Goal: Information Seeking & Learning: Compare options

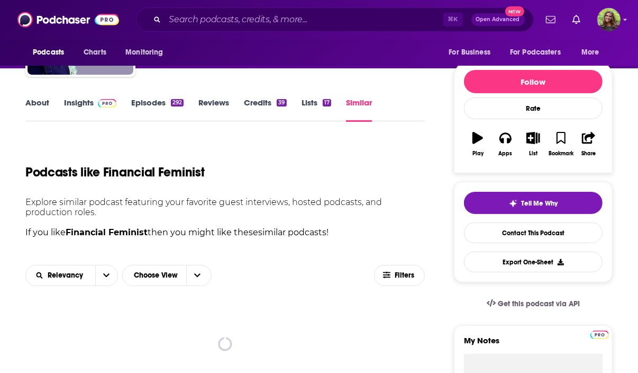
scroll to position [130, 0]
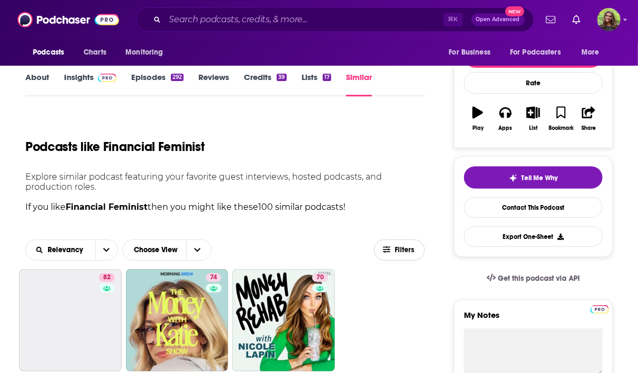
click at [389, 250] on icon "button" at bounding box center [386, 249] width 7 height 7
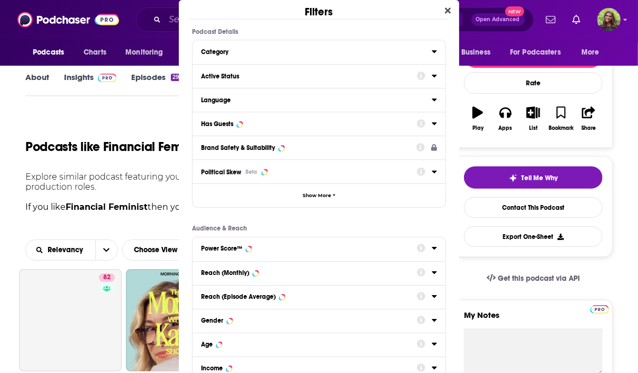
scroll to position [0, 0]
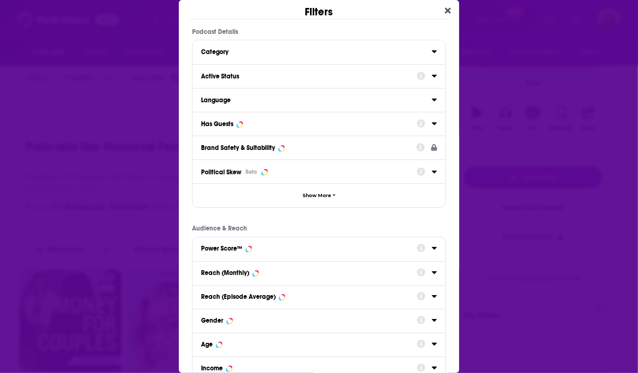
click at [279, 76] on div "Active Status" at bounding box center [305, 76] width 209 height 7
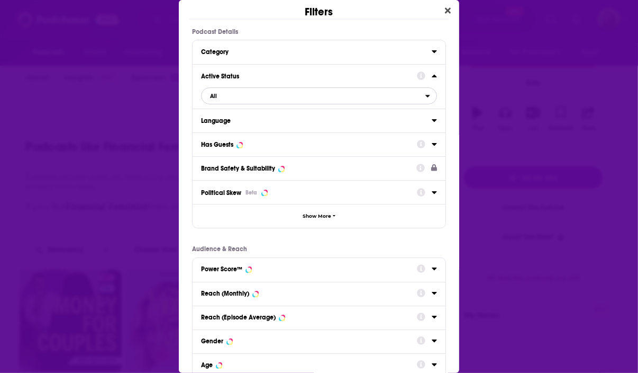
click at [269, 97] on span "All" at bounding box center [314, 96] width 224 height 14
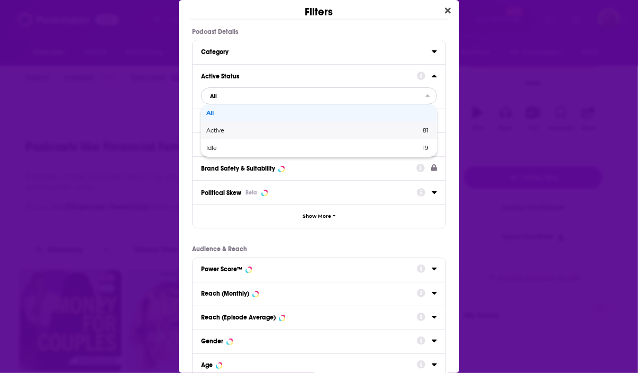
click at [267, 135] on div "Active 81" at bounding box center [319, 130] width 236 height 17
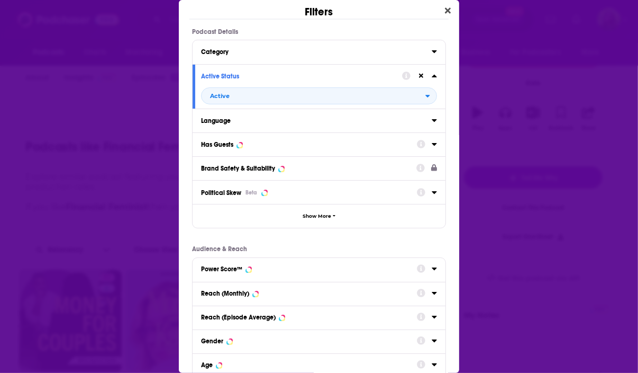
click at [237, 120] on div "Language" at bounding box center [313, 120] width 224 height 7
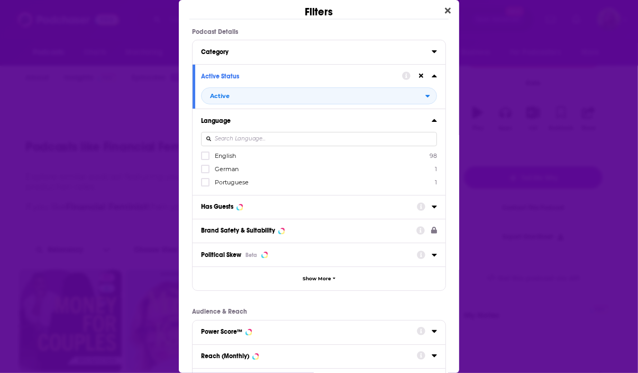
click at [250, 118] on div "Language" at bounding box center [313, 120] width 224 height 7
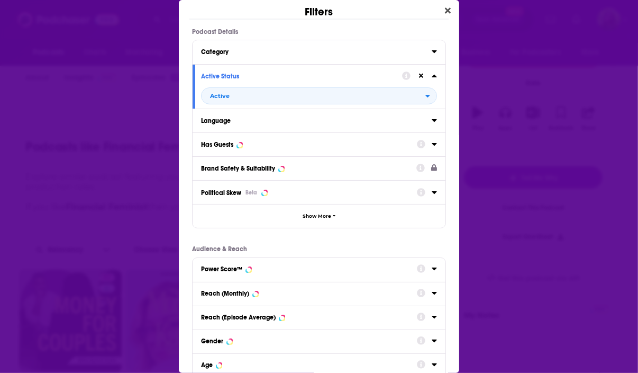
click at [252, 124] on button "Language" at bounding box center [316, 119] width 231 height 13
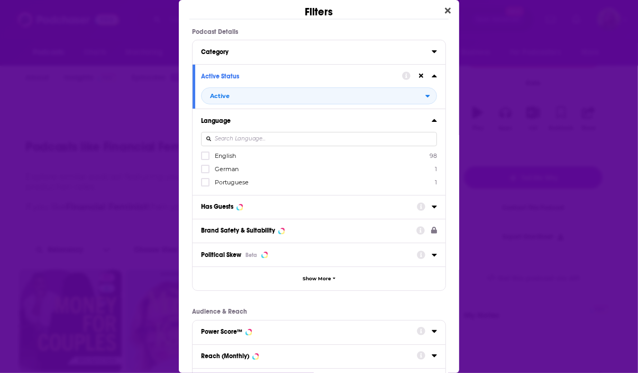
click at [225, 152] on span "English" at bounding box center [225, 155] width 21 height 7
click at [205, 159] on input "multiSelectOption-en-0" at bounding box center [205, 159] width 0 height 0
click at [274, 125] on button "Language" at bounding box center [309, 119] width 216 height 13
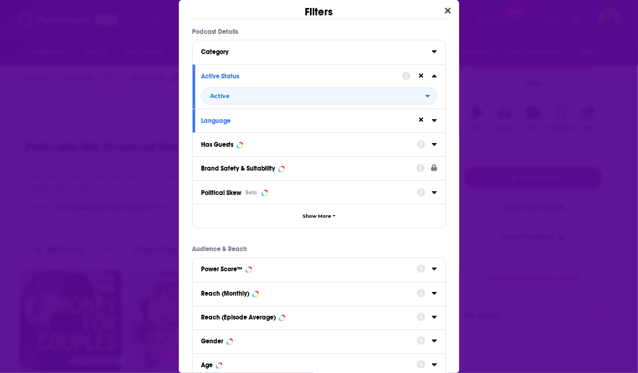
click at [240, 137] on button "Has Guests" at bounding box center [309, 143] width 216 height 13
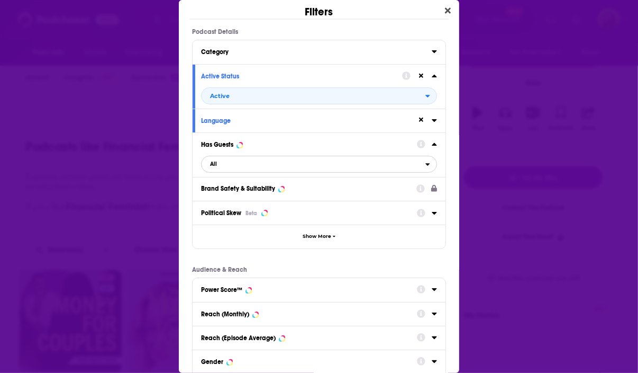
click at [239, 163] on span "All" at bounding box center [314, 164] width 224 height 14
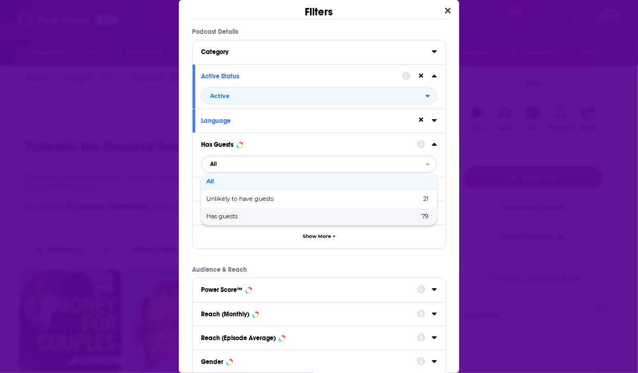
click at [251, 211] on div "Has guests 79" at bounding box center [319, 215] width 236 height 17
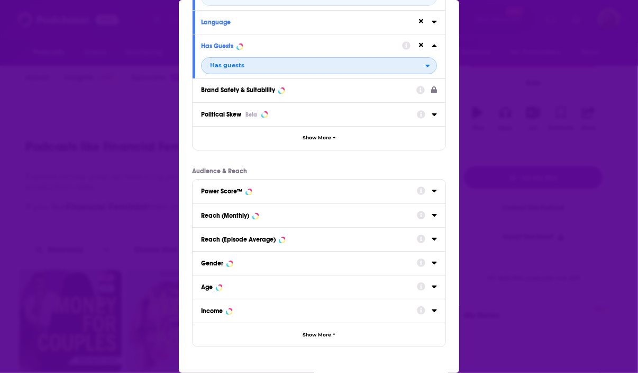
scroll to position [101, 0]
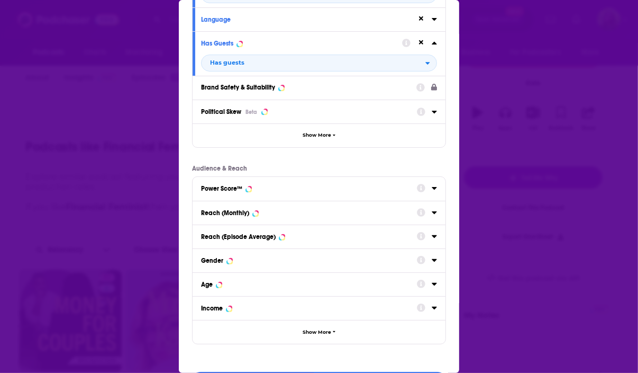
click at [289, 238] on div "Reach (Episode Average)" at bounding box center [305, 236] width 209 height 7
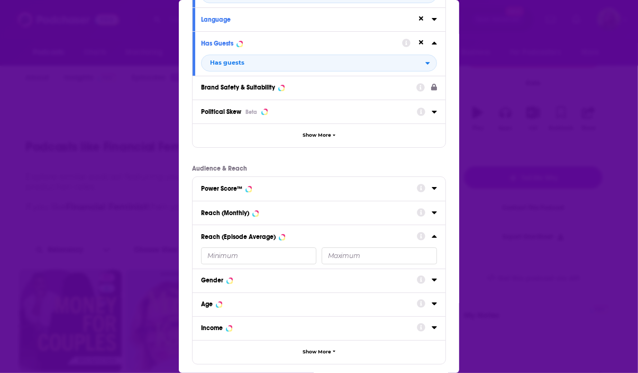
click at [293, 233] on div "Reach (Episode Average)" at bounding box center [305, 236] width 209 height 7
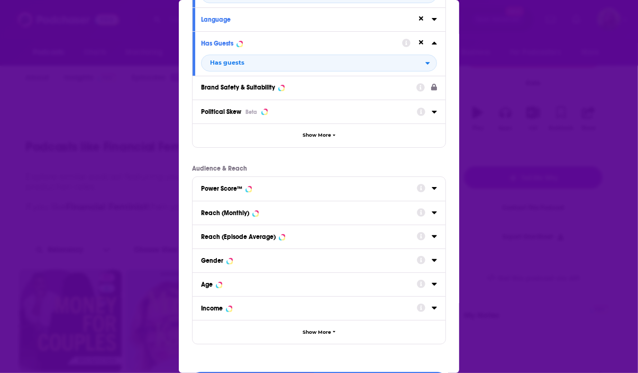
click at [288, 210] on div "Reach (Monthly)" at bounding box center [305, 212] width 209 height 7
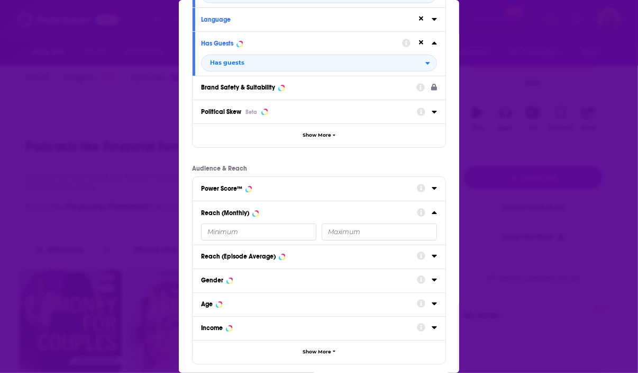
click at [334, 236] on input "Dialog" at bounding box center [379, 231] width 115 height 17
click at [278, 233] on input "Dialog" at bounding box center [258, 231] width 115 height 17
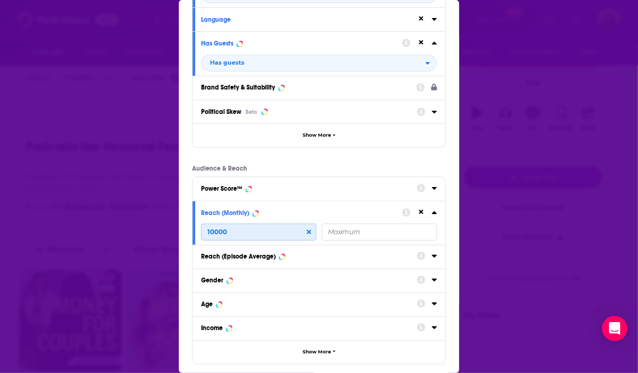
scroll to position [153, 0]
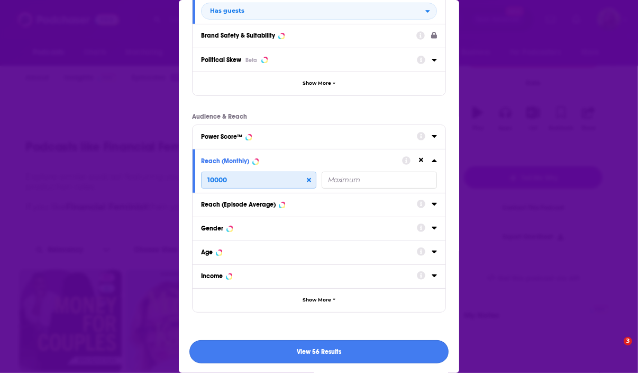
type input "10000"
click at [306, 352] on button "View 56 Results" at bounding box center [318, 352] width 259 height 24
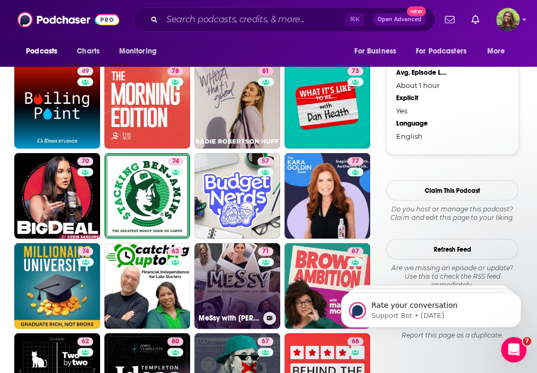
scroll to position [1287, 0]
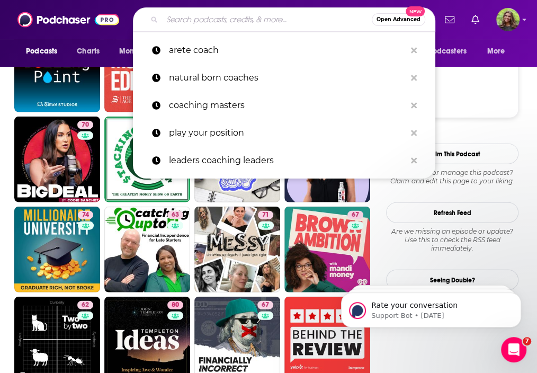
click at [256, 23] on input "Search podcasts, credits, & more..." at bounding box center [267, 19] width 210 height 17
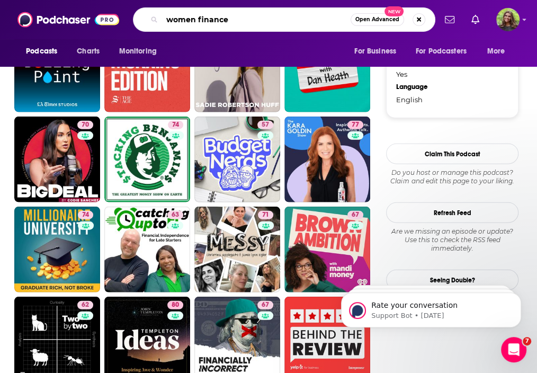
type input "women finance"
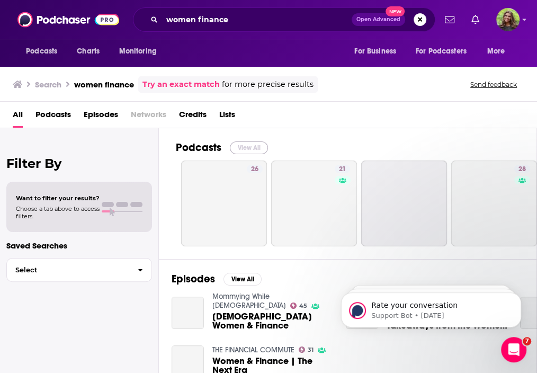
click at [247, 146] on button "View All" at bounding box center [249, 147] width 38 height 13
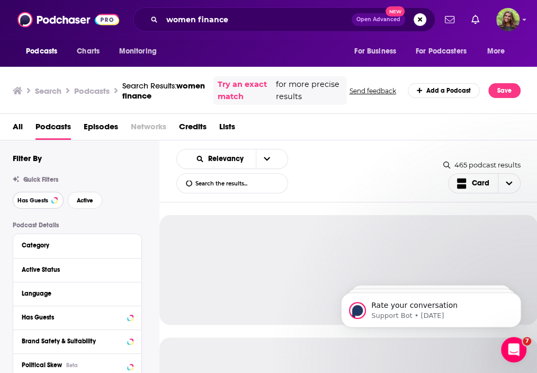
click at [48, 198] on span "Has Guests" at bounding box center [32, 200] width 31 height 6
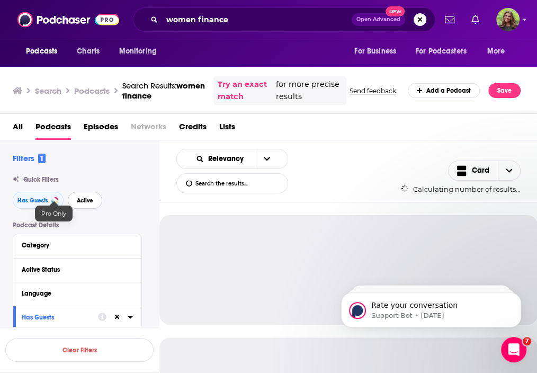
click at [87, 201] on span "Active" at bounding box center [85, 200] width 16 height 6
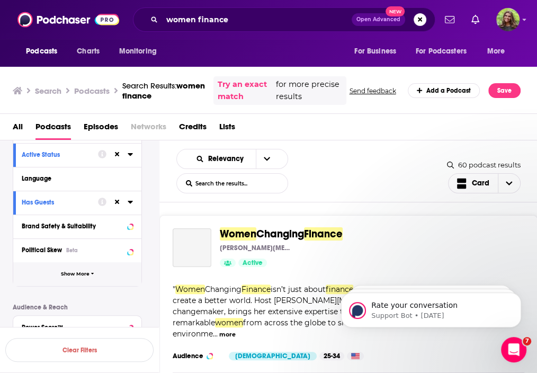
click at [78, 274] on span "Show More" at bounding box center [75, 274] width 29 height 6
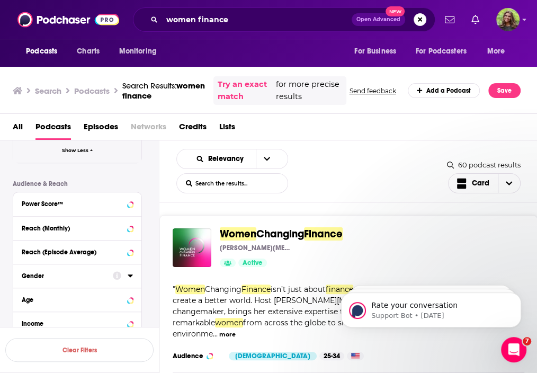
scroll to position [470, 0]
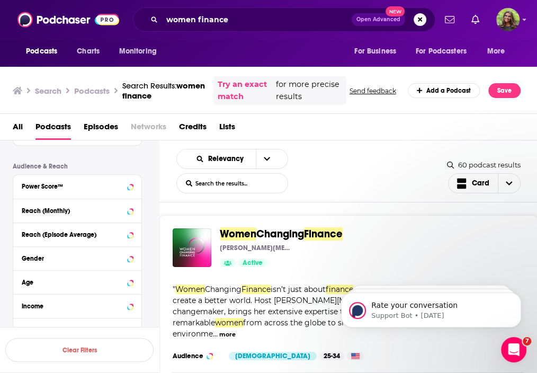
click at [58, 212] on div "Reach (Monthly)" at bounding box center [74, 210] width 104 height 7
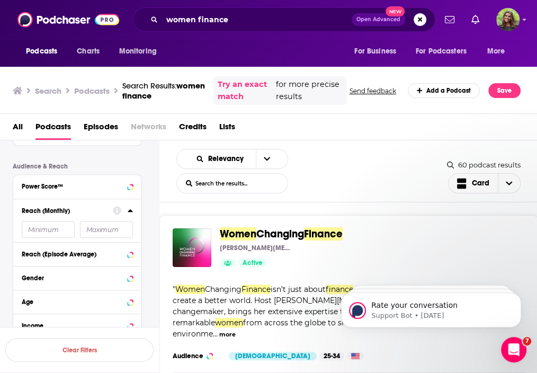
click at [43, 225] on input "number" at bounding box center [48, 229] width 53 height 17
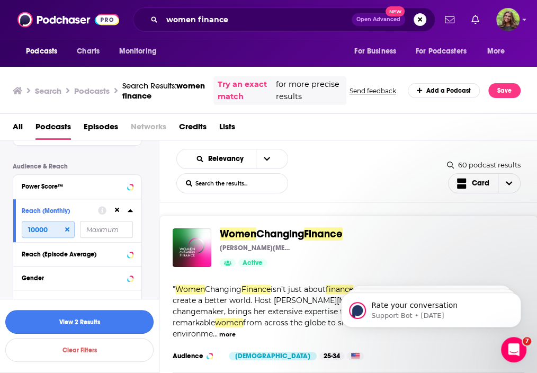
type input "10000"
click at [80, 321] on button "View 2 Results" at bounding box center [79, 322] width 148 height 24
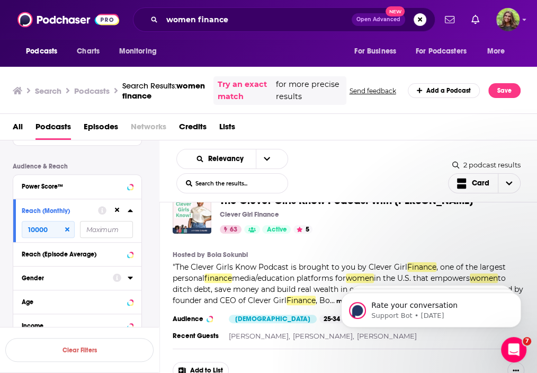
scroll to position [20, 0]
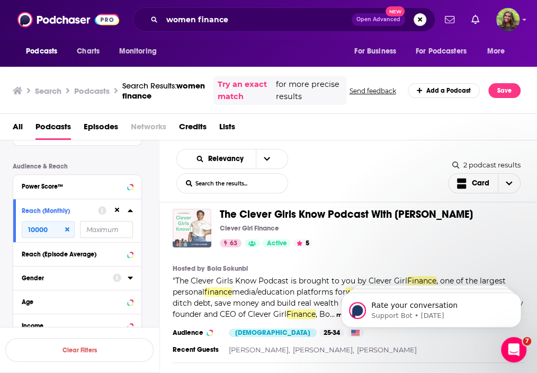
click at [197, 227] on img "The Clever Girls Know Podcast With Bola Sokunbi" at bounding box center [192, 228] width 39 height 39
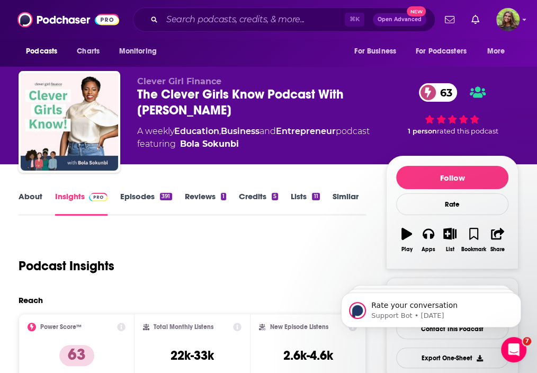
click at [341, 199] on link "Similar" at bounding box center [345, 203] width 26 height 24
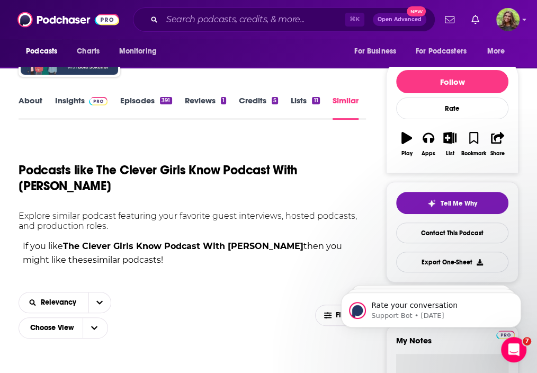
scroll to position [130, 0]
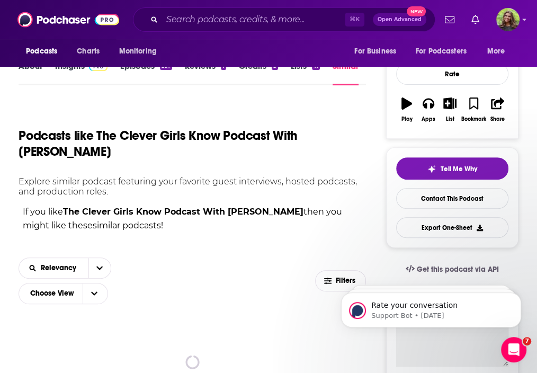
click at [328, 280] on html "Rate your conversation Support Bot • [DATE] Rate your conversation Support Bot …" at bounding box center [431, 307] width 212 height 74
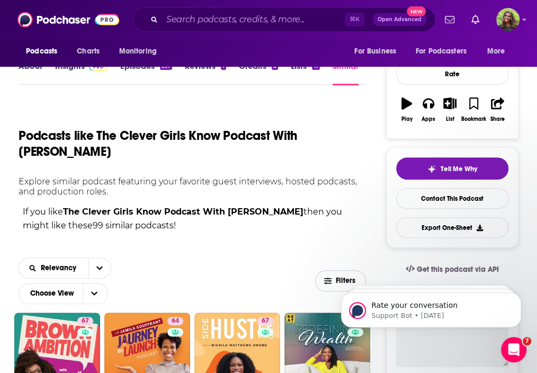
click at [328, 280] on icon "button" at bounding box center [327, 280] width 7 height 7
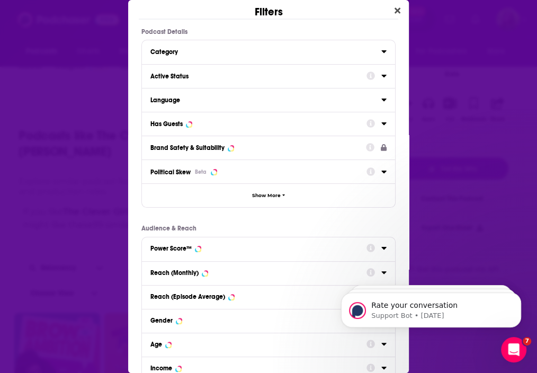
scroll to position [0, 0]
click at [200, 76] on div "Active Status" at bounding box center [254, 76] width 209 height 7
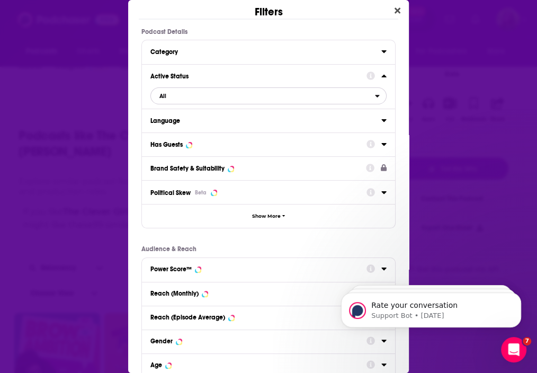
click at [223, 100] on span "All" at bounding box center [263, 96] width 224 height 14
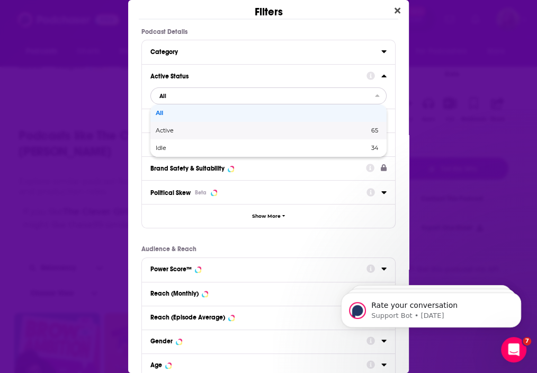
click at [225, 128] on span "Active" at bounding box center [213, 131] width 115 height 6
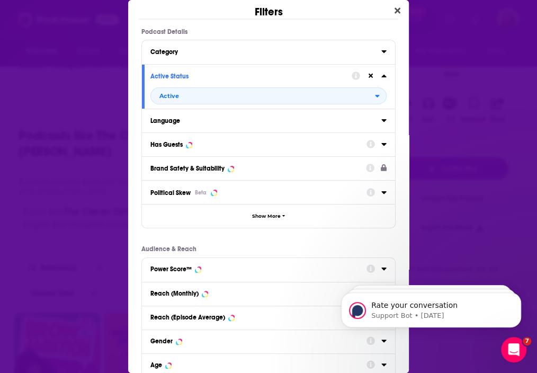
click at [219, 141] on div "Has Guests" at bounding box center [254, 144] width 209 height 7
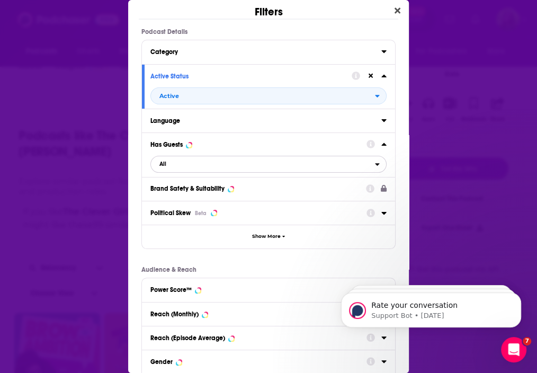
click at [214, 167] on span "All" at bounding box center [263, 164] width 224 height 14
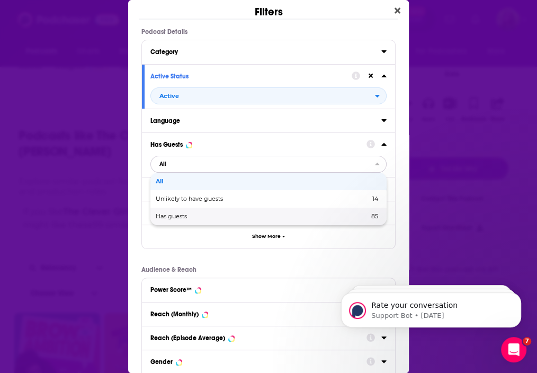
click at [209, 217] on span "Has guests" at bounding box center [217, 216] width 122 height 6
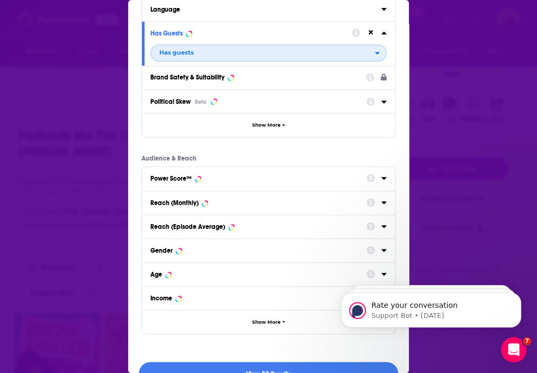
scroll to position [133, 0]
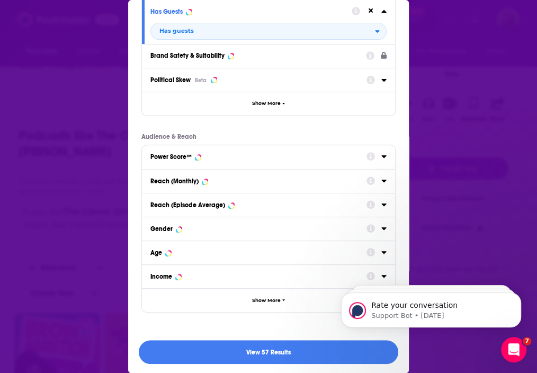
click at [231, 179] on div "Reach (Monthly)" at bounding box center [254, 180] width 209 height 7
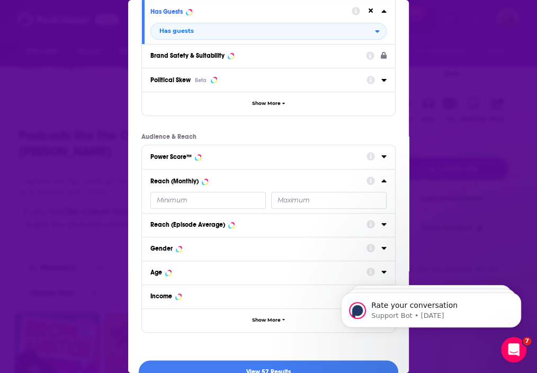
click at [198, 195] on input "Dialog" at bounding box center [207, 200] width 115 height 17
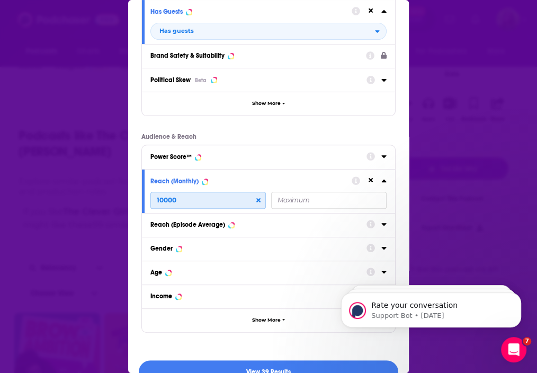
scroll to position [153, 0]
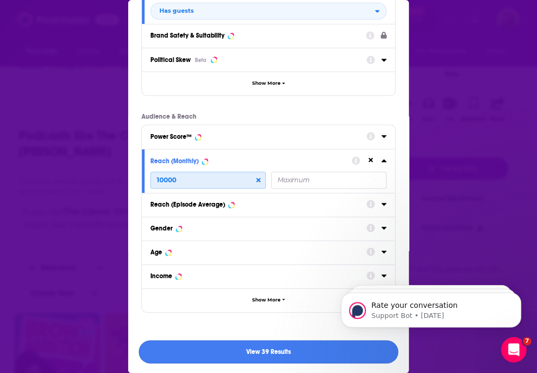
type input "10000"
click at [231, 341] on button "View 39 Results" at bounding box center [268, 352] width 259 height 24
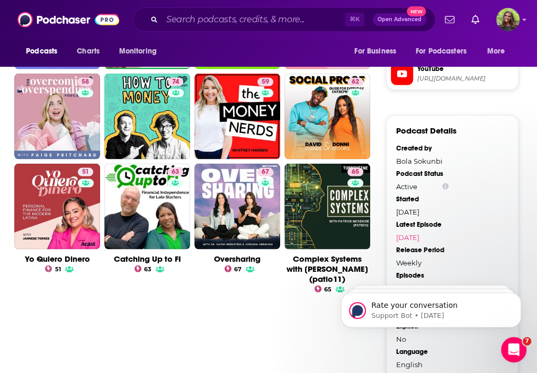
scroll to position [1079, 0]
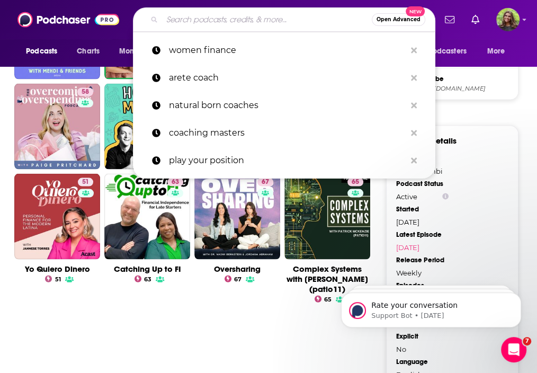
click at [277, 27] on input "Search podcasts, credits, & more..." at bounding box center [267, 19] width 210 height 17
paste input "Divorce and Money:"
type input "Divorce and Money:"
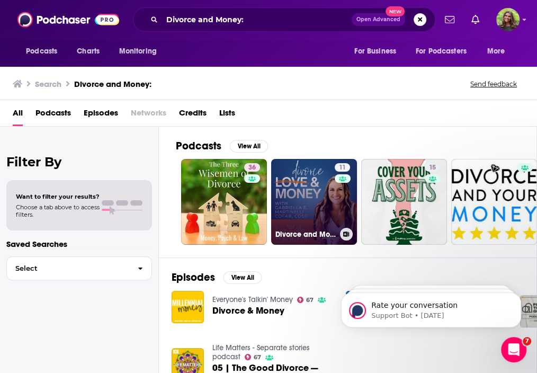
click at [312, 201] on link "11 Divorce and Money" at bounding box center [314, 202] width 86 height 86
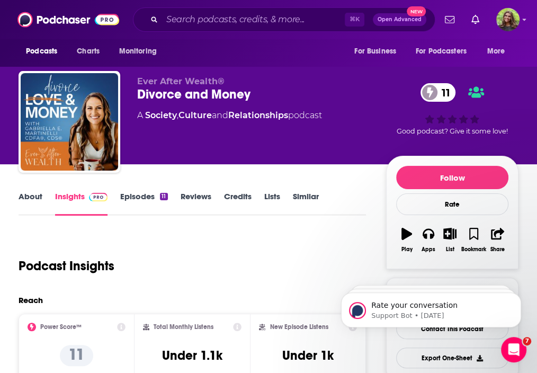
click at [298, 197] on link "Similar" at bounding box center [306, 203] width 26 height 24
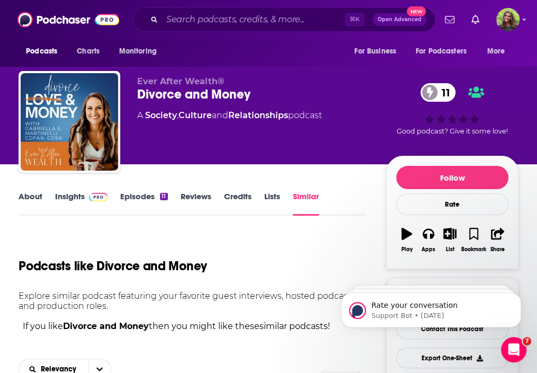
scroll to position [130, 0]
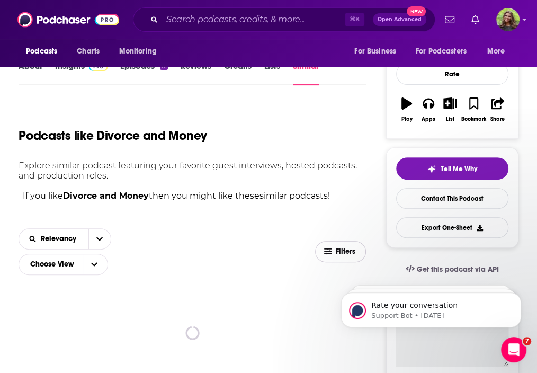
click at [336, 249] on span "Filters" at bounding box center [346, 251] width 21 height 7
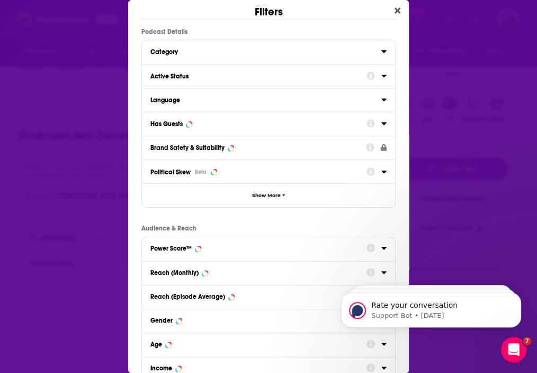
scroll to position [0, 0]
click at [237, 67] on div "Active Status" at bounding box center [268, 76] width 253 height 24
click at [214, 73] on div "Active Status" at bounding box center [254, 76] width 209 height 7
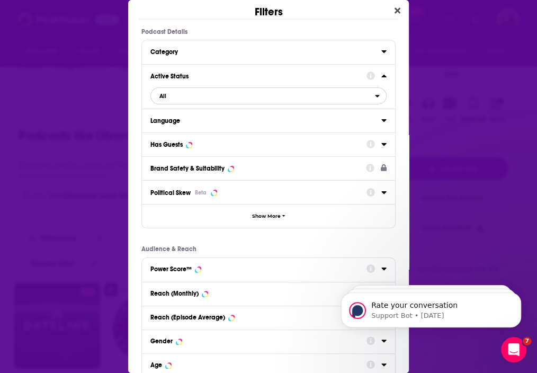
click at [201, 99] on span "All" at bounding box center [263, 96] width 224 height 14
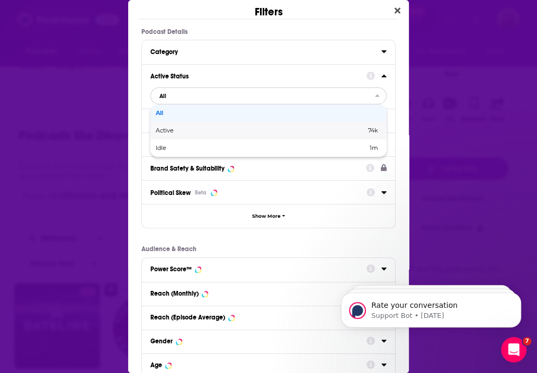
click at [200, 131] on span "Active" at bounding box center [213, 131] width 114 height 6
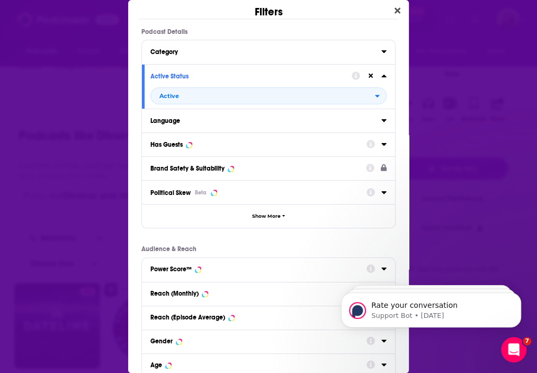
click at [219, 144] on div "Has Guests" at bounding box center [254, 144] width 209 height 7
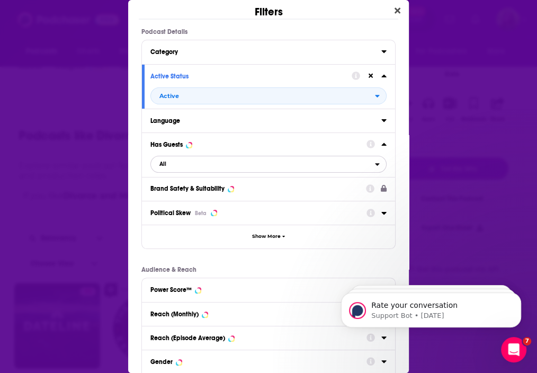
click at [210, 165] on span "All" at bounding box center [263, 164] width 224 height 14
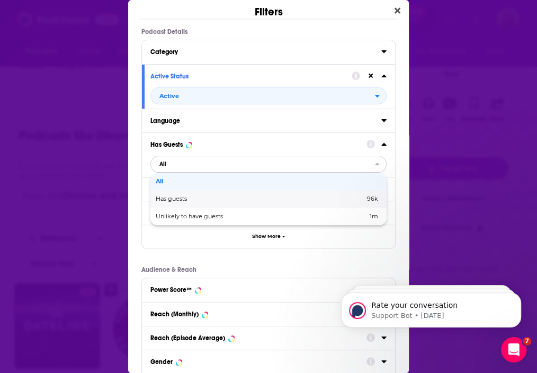
click at [204, 197] on span "Has guests" at bounding box center [216, 199] width 120 height 6
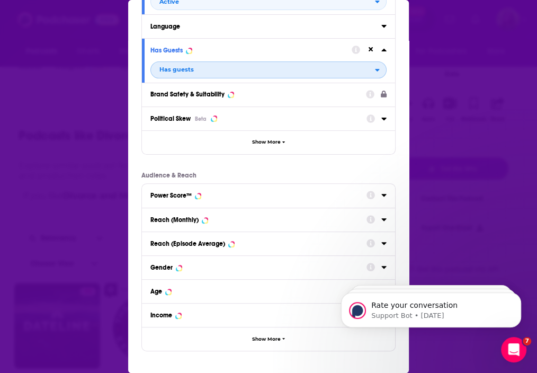
scroll to position [116, 0]
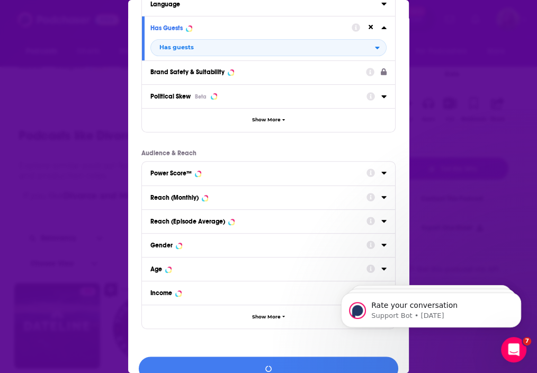
click at [195, 198] on div "Reach (Monthly)" at bounding box center [174, 197] width 48 height 7
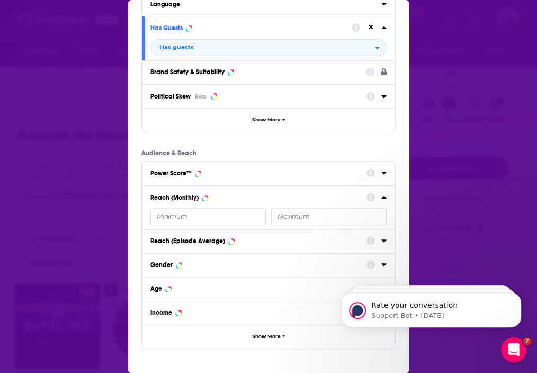
click at [173, 219] on input "Dialog" at bounding box center [207, 216] width 115 height 17
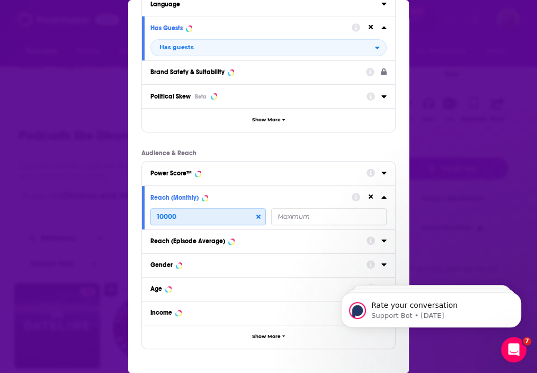
scroll to position [153, 0]
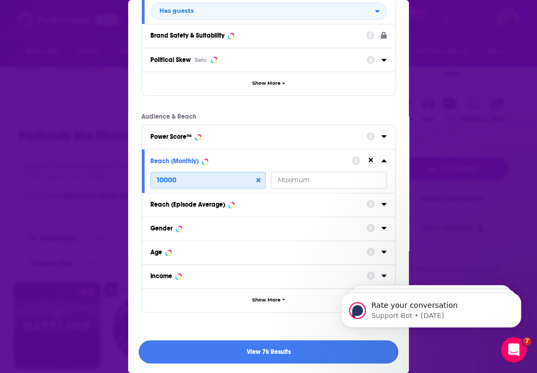
type input "10000"
click at [264, 351] on button "View 3k Results" at bounding box center [268, 352] width 259 height 24
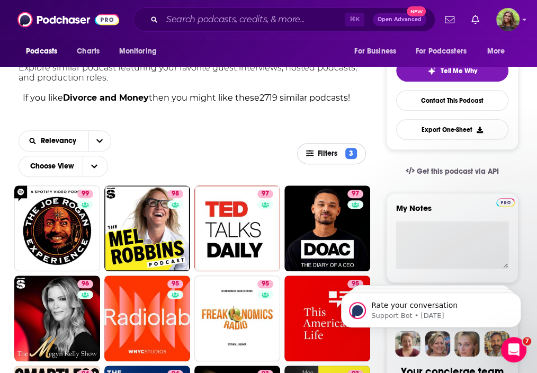
scroll to position [238, 0]
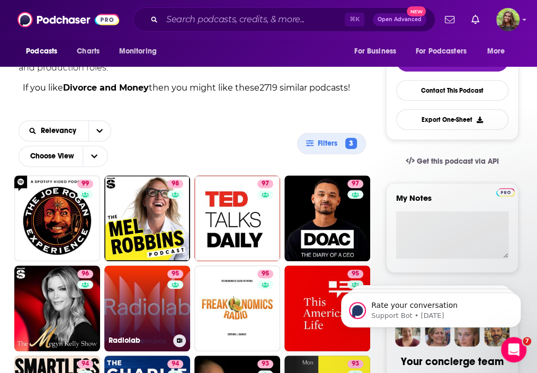
click at [182, 267] on link "95 Radiolab" at bounding box center [147, 308] width 86 height 86
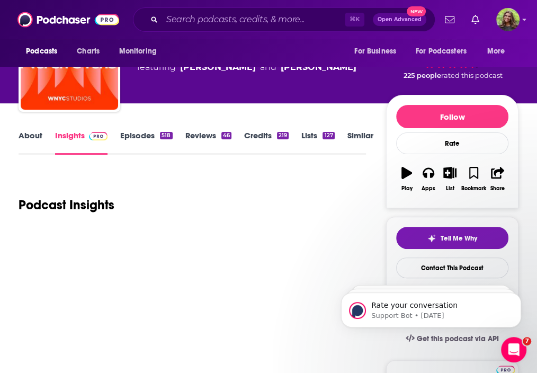
scroll to position [61, 0]
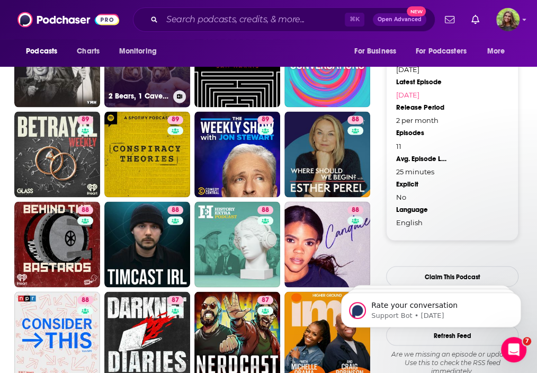
scroll to position [933, 0]
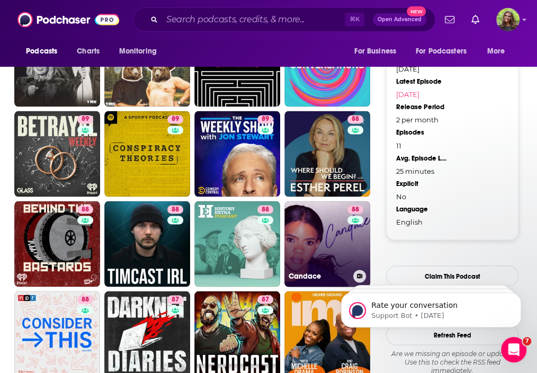
click at [319, 236] on link "88 [PERSON_NAME]" at bounding box center [327, 244] width 86 height 86
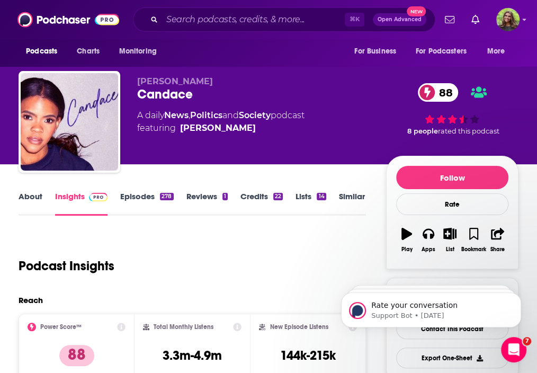
scroll to position [80, 0]
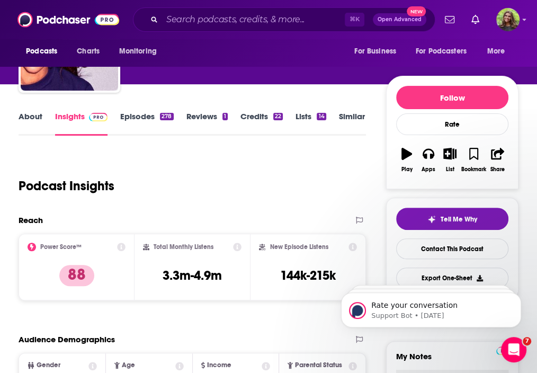
click at [132, 123] on link "Episodes 278" at bounding box center [146, 123] width 53 height 24
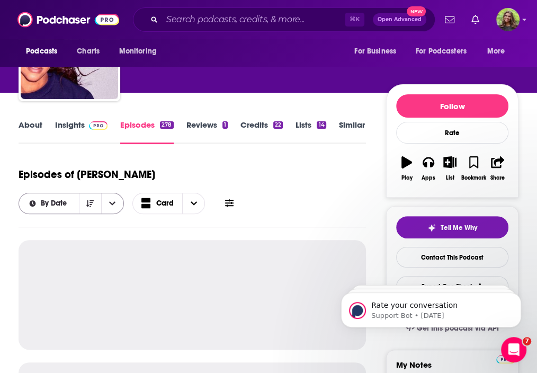
scroll to position [79, 0]
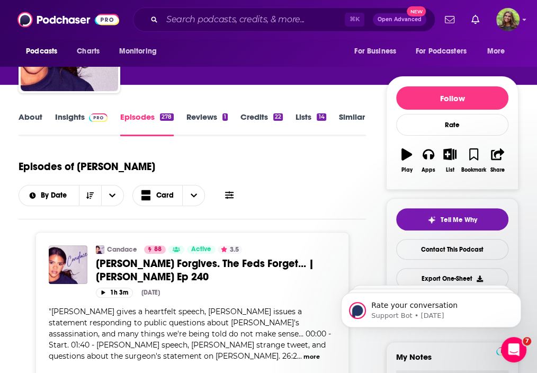
click at [70, 110] on div "About Insights Episodes 278 Reviews 1 Credits 22 Lists 14 Similar" at bounding box center [192, 123] width 347 height 26
click at [73, 120] on link "Insights" at bounding box center [81, 124] width 52 height 24
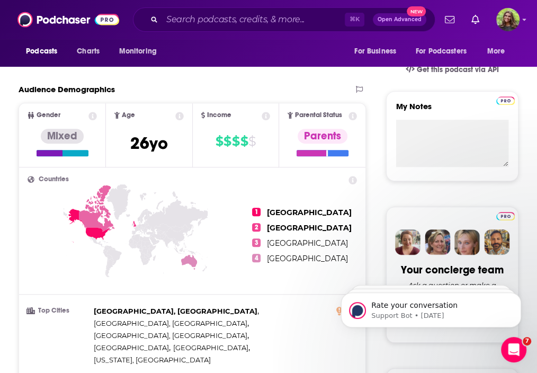
scroll to position [3, 0]
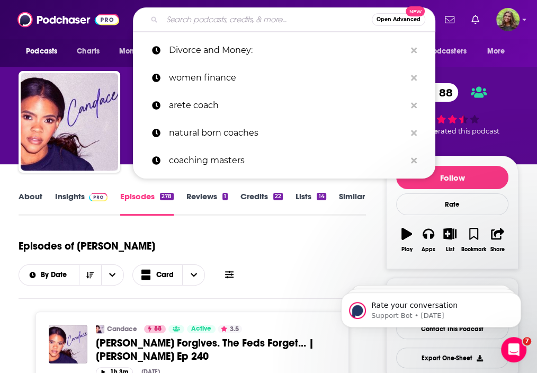
click at [254, 15] on input "Search podcasts, credits, & more..." at bounding box center [267, 19] width 210 height 17
paste input "Divorce and Your Money:"
type input "Divorce and Your Money:"
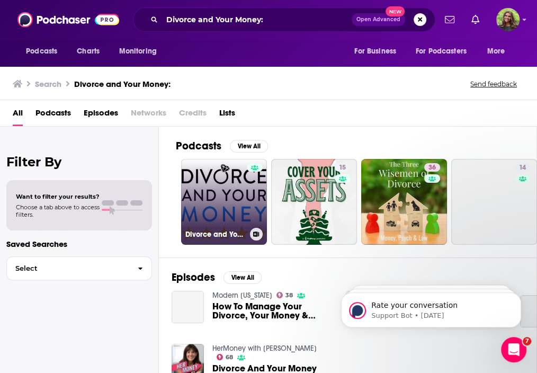
click at [220, 221] on link "Divorce and Your Money - #1 Divorce Podcast" at bounding box center [224, 202] width 86 height 86
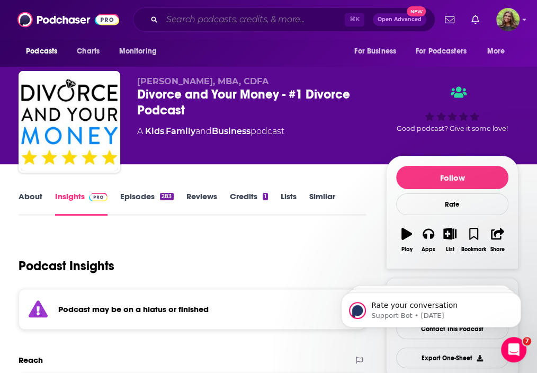
click at [274, 17] on input "Search podcasts, credits, & more..." at bounding box center [253, 19] width 183 height 17
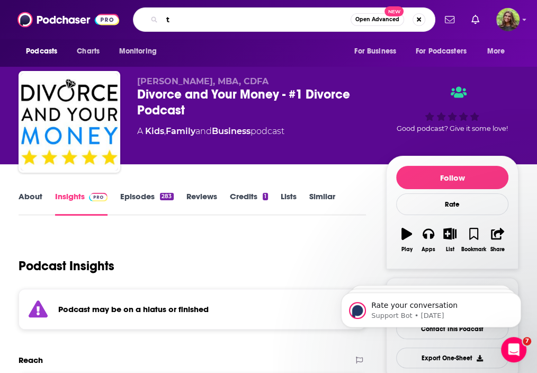
paste input "he Money Circle Podcast:"
type input "the Money Circle Podcast:"
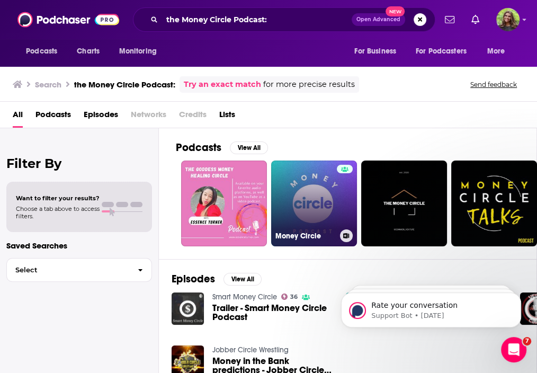
click at [316, 193] on link "Money Circle" at bounding box center [314, 203] width 86 height 86
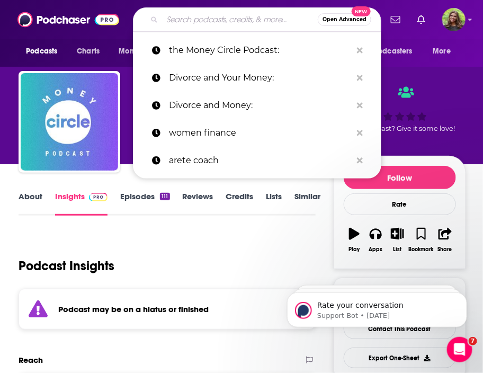
click at [224, 19] on input "Search podcasts, credits, & more..." at bounding box center [240, 19] width 156 height 17
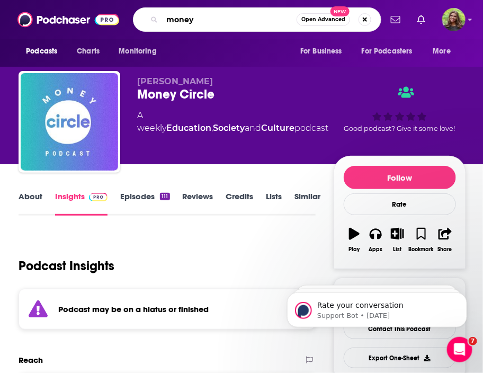
drag, startPoint x: 221, startPoint y: 18, endPoint x: 60, endPoint y: 18, distance: 161.4
click at [60, 18] on div "Podcasts Charts Monitoring money Open Advanced New For Business For Podcasters …" at bounding box center [241, 19] width 483 height 39
paste input "Financial Feminist"
type input "Financial Feminist"
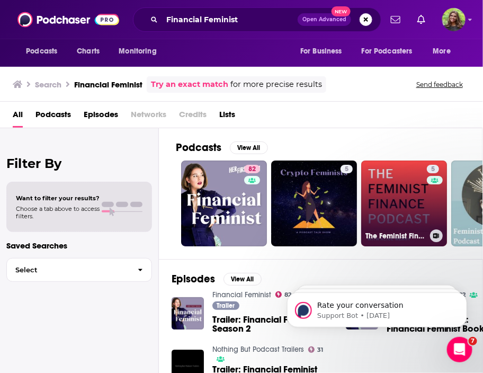
click at [405, 184] on link "5 The Feminist Finance Podcast" at bounding box center [404, 203] width 86 height 86
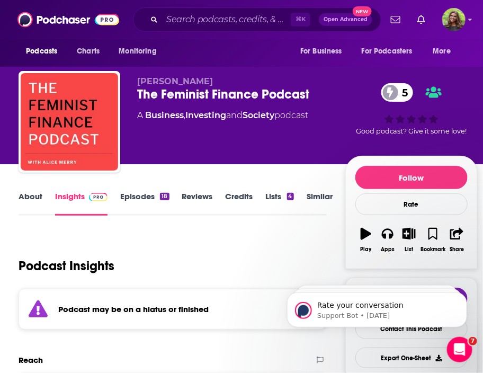
click at [137, 201] on link "Episodes 18" at bounding box center [144, 203] width 49 height 24
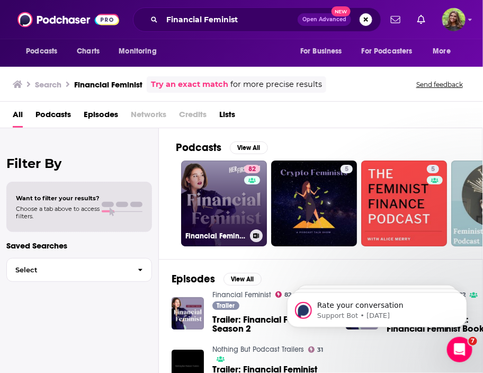
click at [233, 211] on link "82 Financial Feminist" at bounding box center [224, 203] width 86 height 86
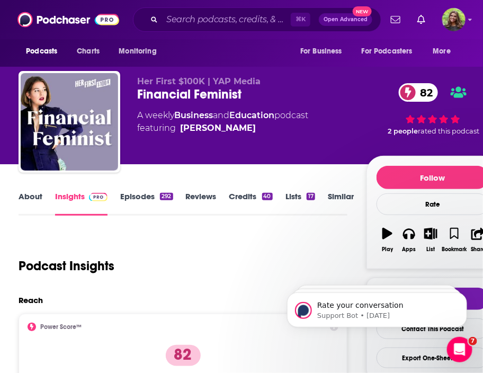
click at [343, 198] on link "Similar" at bounding box center [341, 203] width 26 height 24
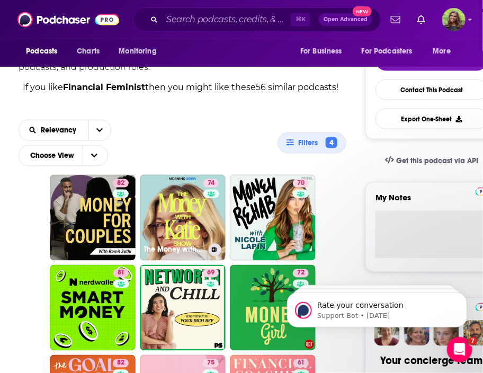
scroll to position [261, 0]
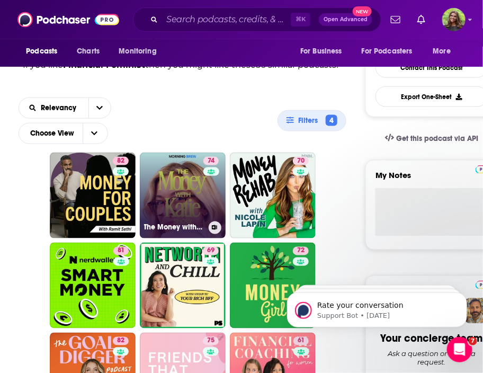
click at [196, 209] on link "74 The Money with [PERSON_NAME] Show" at bounding box center [183, 195] width 86 height 86
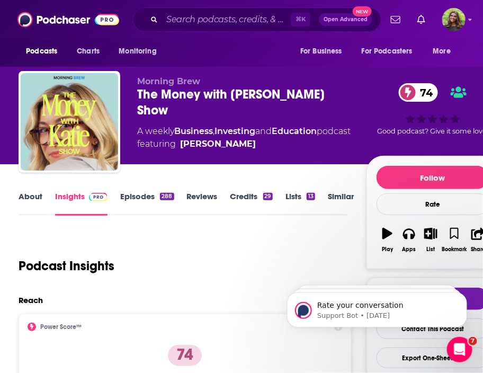
click at [35, 199] on link "About" at bounding box center [31, 203] width 24 height 24
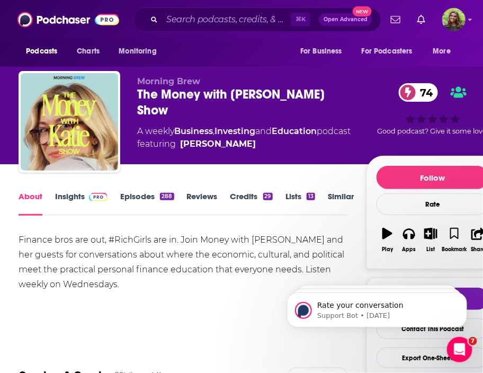
click at [332, 198] on link "Similar" at bounding box center [341, 203] width 26 height 24
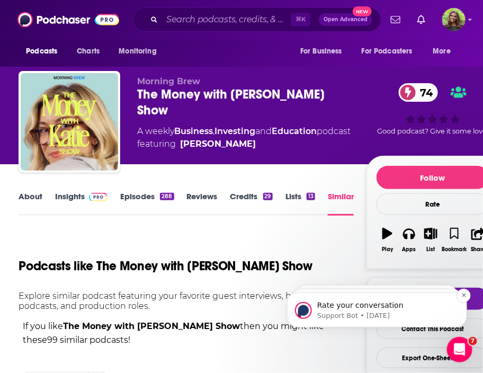
scroll to position [157, 0]
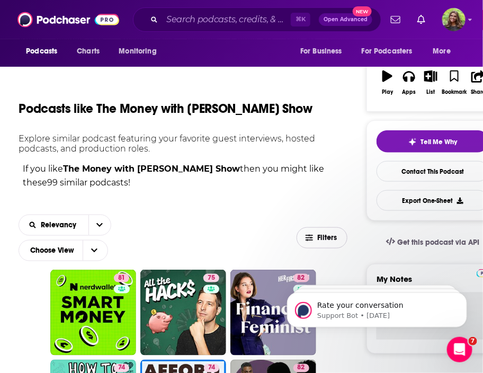
click at [312, 238] on icon "button" at bounding box center [308, 237] width 7 height 7
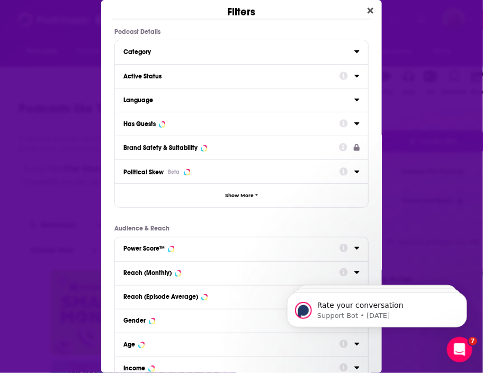
scroll to position [0, 0]
click at [212, 70] on button "Active Status" at bounding box center [231, 75] width 216 height 13
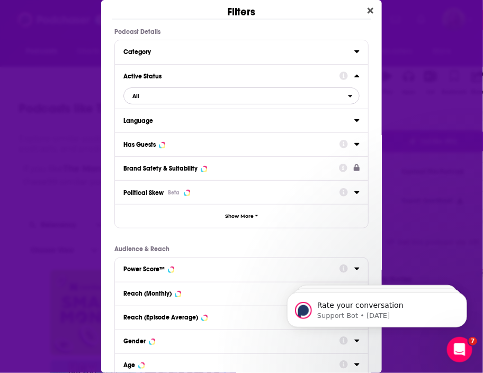
click at [178, 102] on button "All" at bounding box center [241, 95] width 236 height 17
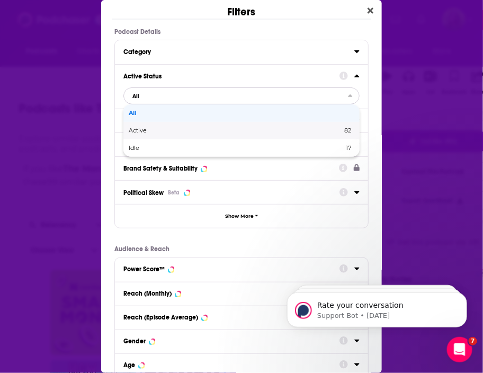
click at [172, 131] on span "Active" at bounding box center [186, 131] width 115 height 6
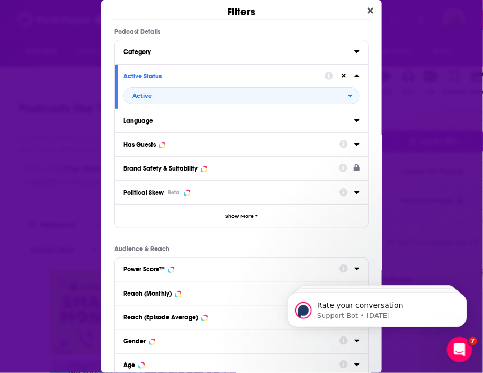
click at [168, 141] on div "Has Guests" at bounding box center [227, 144] width 209 height 7
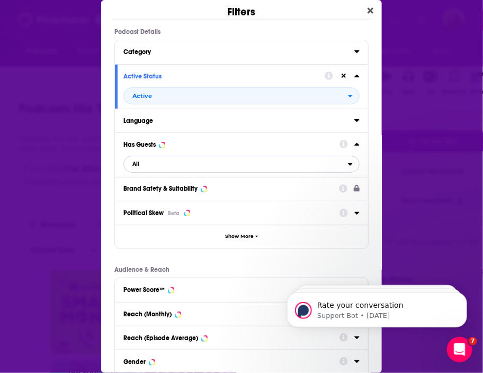
click at [176, 166] on span "All" at bounding box center [236, 164] width 224 height 14
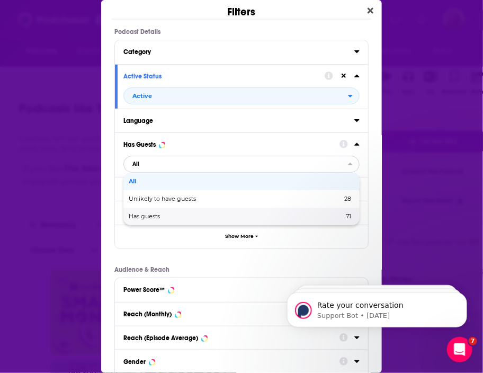
click at [175, 213] on span "Has guests" at bounding box center [190, 216] width 123 height 6
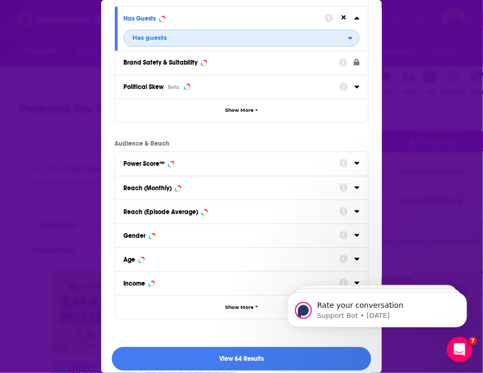
scroll to position [133, 0]
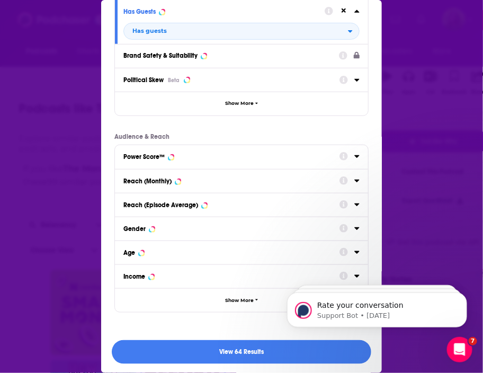
click at [185, 179] on div "Reach (Monthly)" at bounding box center [227, 180] width 209 height 7
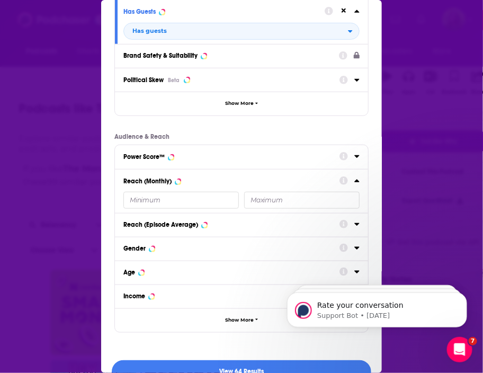
click at [169, 199] on input "Dialog" at bounding box center [180, 200] width 115 height 17
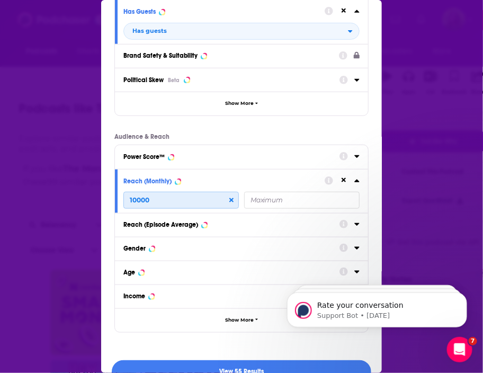
scroll to position [153, 0]
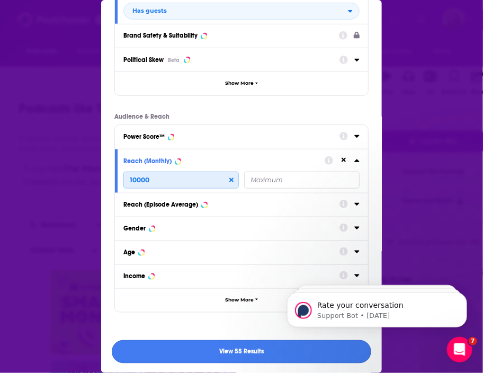
type input "10000"
click at [216, 348] on button "View 55 Results" at bounding box center [241, 352] width 259 height 24
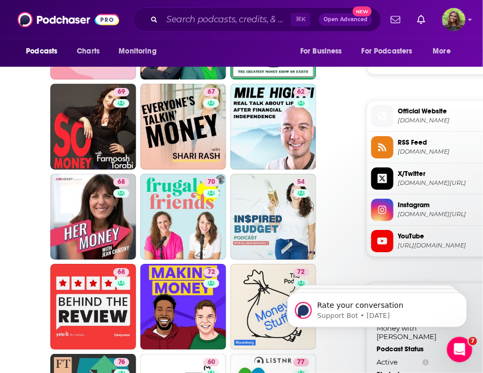
scroll to position [792, 0]
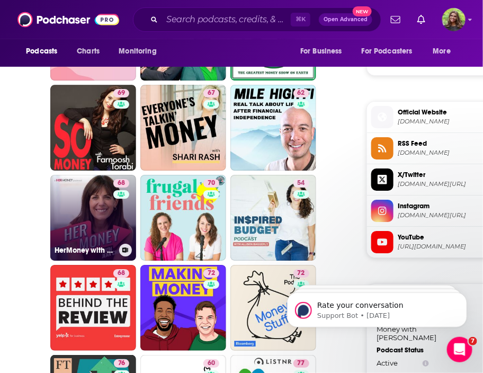
click at [82, 209] on link "68 HerMoney with [PERSON_NAME]" at bounding box center [93, 218] width 86 height 86
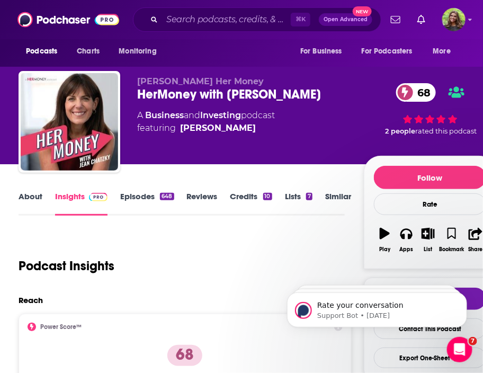
click at [336, 195] on link "Similar" at bounding box center [338, 203] width 26 height 24
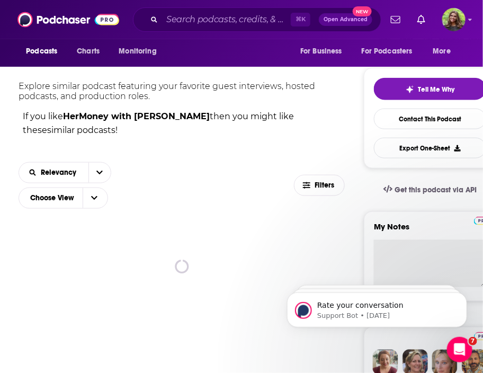
scroll to position [210, 0]
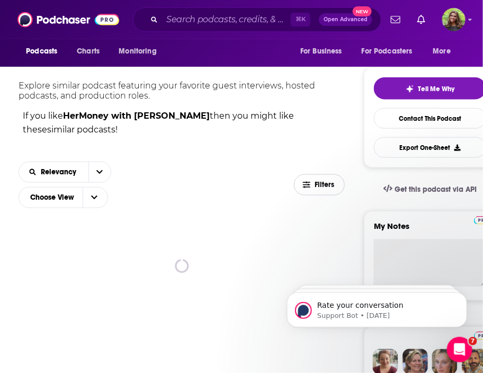
click at [309, 176] on button "Filters" at bounding box center [319, 184] width 51 height 21
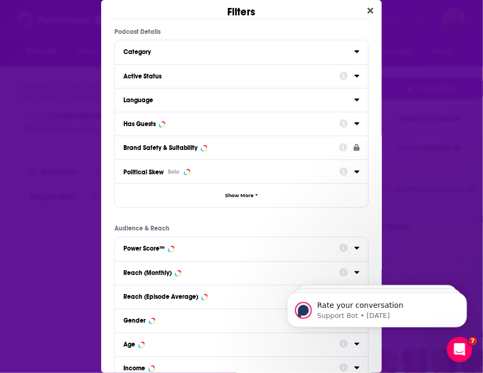
scroll to position [0, 0]
click at [207, 50] on div "Category" at bounding box center [235, 51] width 224 height 7
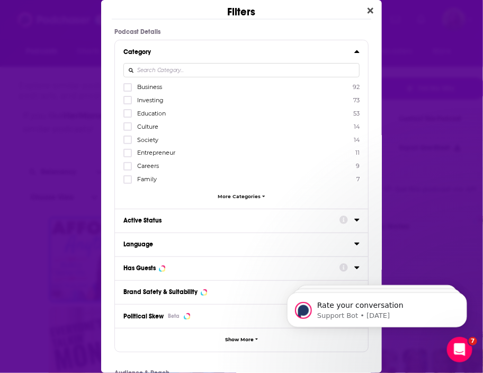
click at [183, 221] on div "Active Status" at bounding box center [227, 219] width 209 height 7
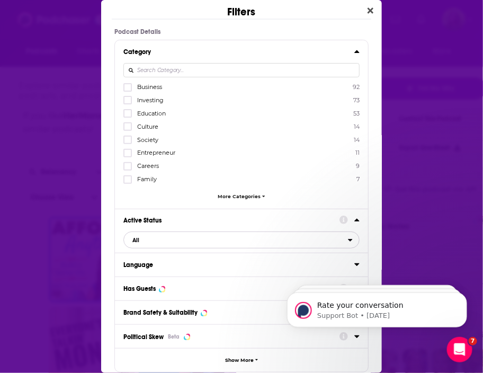
click at [164, 241] on span "All" at bounding box center [236, 240] width 224 height 14
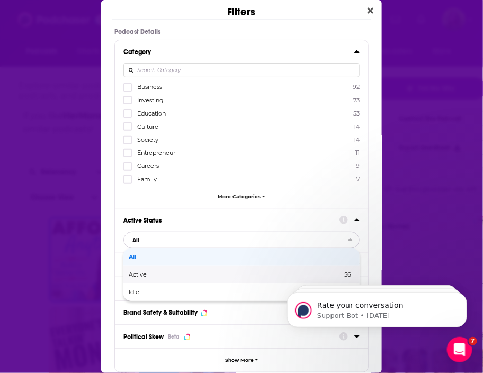
click at [168, 273] on span "Active" at bounding box center [186, 275] width 115 height 6
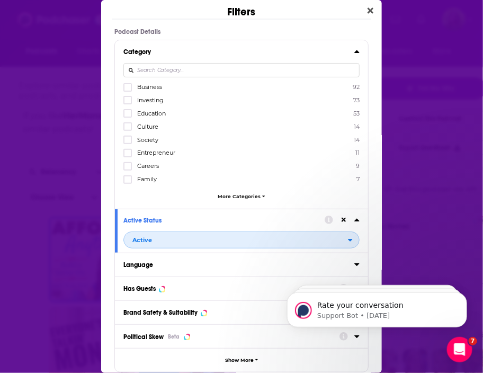
scroll to position [81, 0]
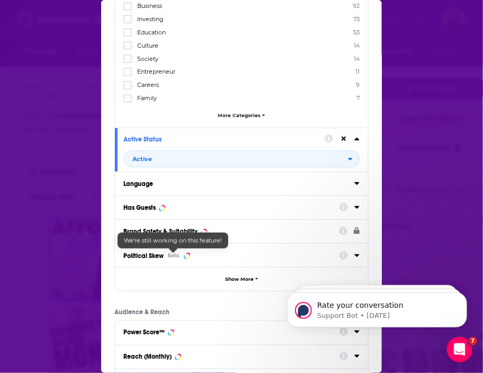
click at [179, 209] on div "Has Guests" at bounding box center [227, 207] width 209 height 7
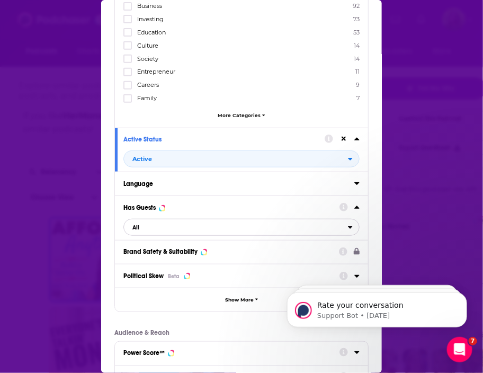
click at [153, 229] on span "All" at bounding box center [236, 227] width 224 height 14
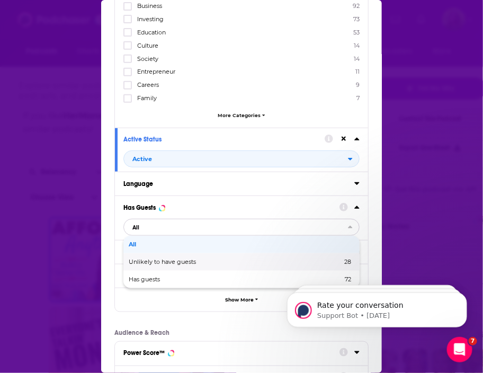
click at [154, 273] on div "Has guests 72" at bounding box center [241, 278] width 236 height 17
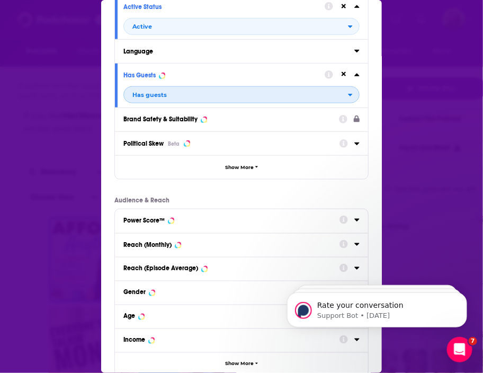
scroll to position [214, 0]
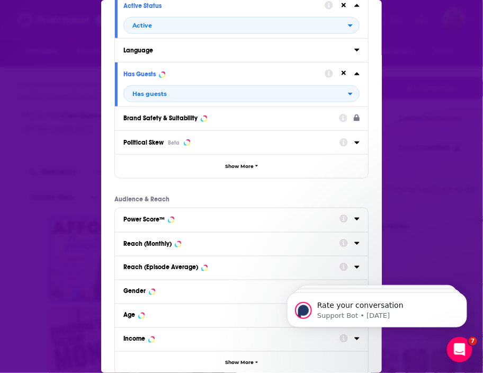
click at [171, 245] on div "Reach (Monthly)" at bounding box center [147, 243] width 48 height 7
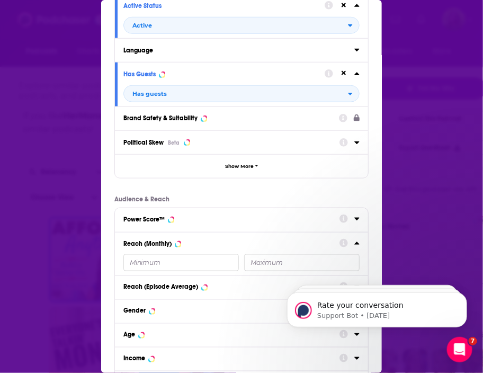
click at [151, 263] on input "Dialog" at bounding box center [180, 262] width 115 height 17
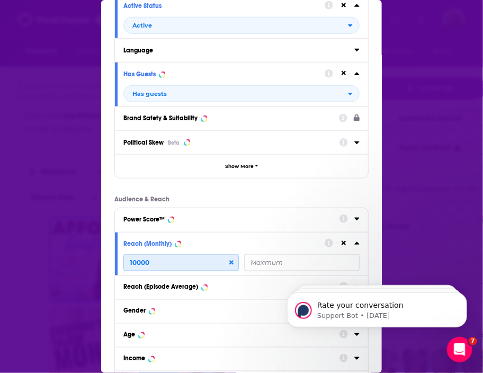
scroll to position [297, 0]
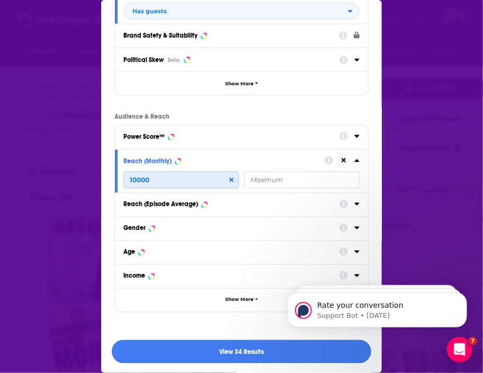
type input "10000"
click at [243, 342] on button "View 34 Results" at bounding box center [241, 352] width 259 height 24
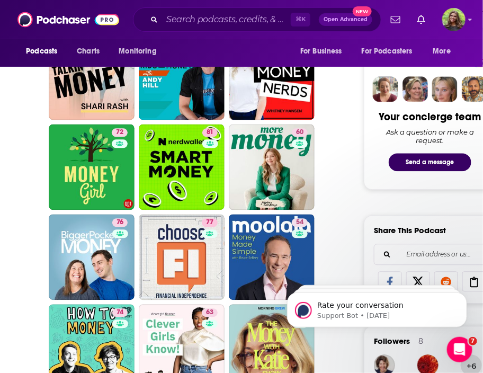
scroll to position [456, 0]
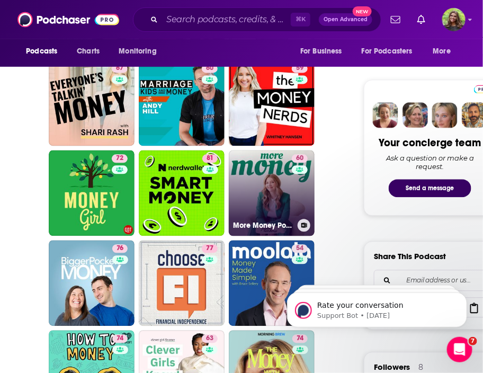
click at [277, 194] on link "60 More Money Podcast" at bounding box center [272, 193] width 86 height 86
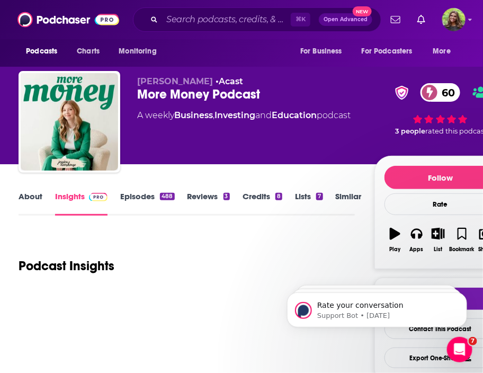
click at [337, 198] on link "Similar" at bounding box center [349, 203] width 26 height 24
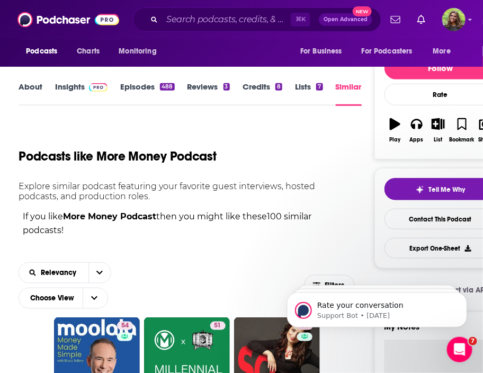
scroll to position [173, 0]
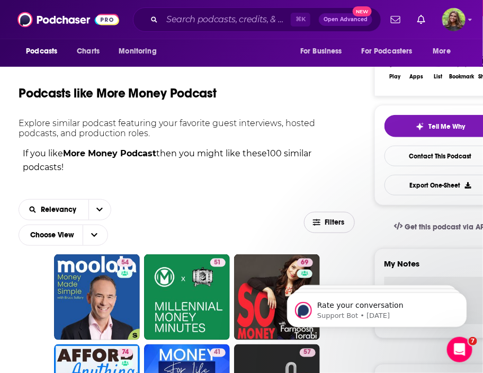
click at [328, 225] on span "Filters" at bounding box center [334, 222] width 21 height 7
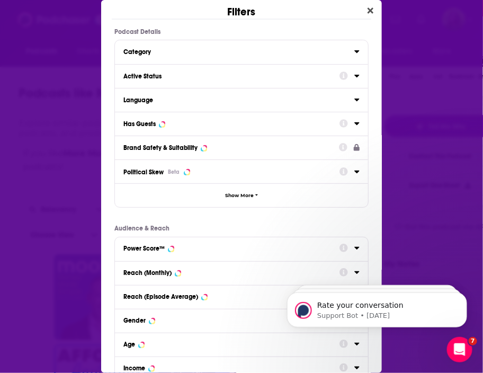
scroll to position [0, 0]
click at [175, 69] on button "Active Status" at bounding box center [231, 75] width 216 height 13
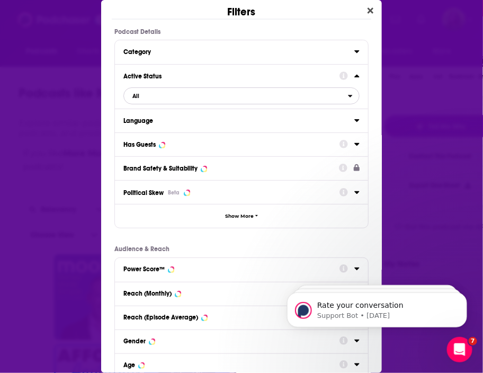
click at [165, 98] on span "All" at bounding box center [236, 96] width 224 height 14
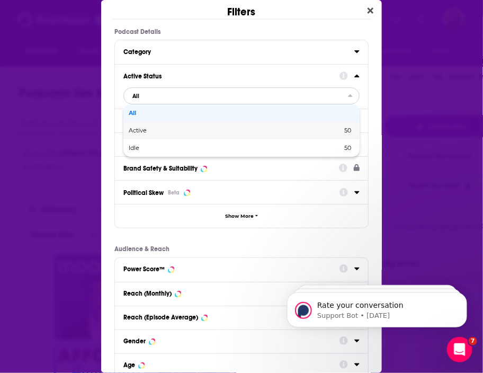
click at [161, 131] on span "Active" at bounding box center [186, 131] width 115 height 6
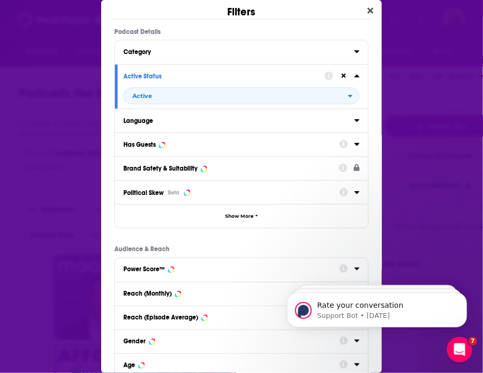
click at [177, 143] on div "Has Guests" at bounding box center [227, 144] width 209 height 7
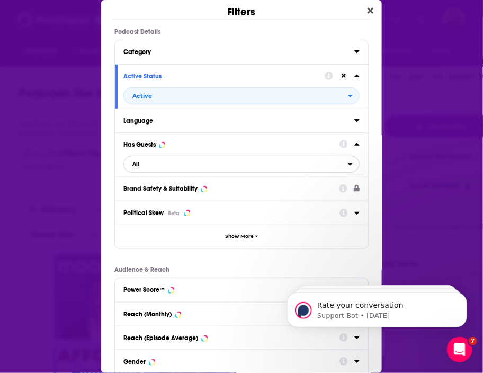
click at [164, 169] on span "All" at bounding box center [236, 164] width 224 height 14
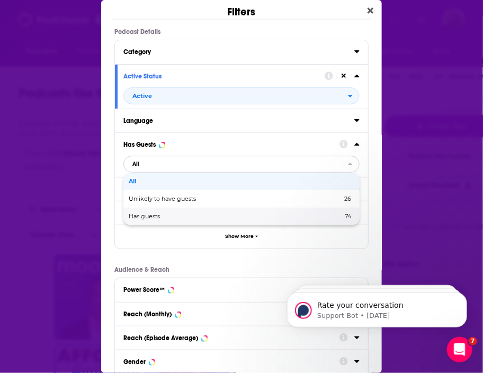
click at [155, 213] on span "Has guests" at bounding box center [190, 216] width 122 height 6
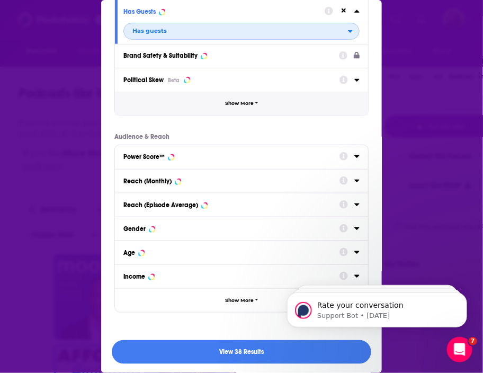
scroll to position [132, 0]
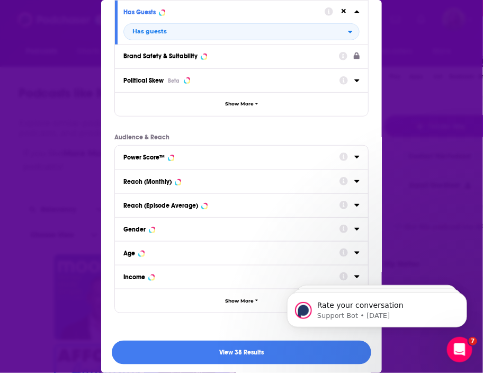
drag, startPoint x: 170, startPoint y: 204, endPoint x: 175, endPoint y: 192, distance: 13.8
click at [175, 193] on div "Reach (Episode Average)" at bounding box center [241, 205] width 253 height 24
click at [189, 183] on div "Reach (Monthly)" at bounding box center [227, 181] width 209 height 7
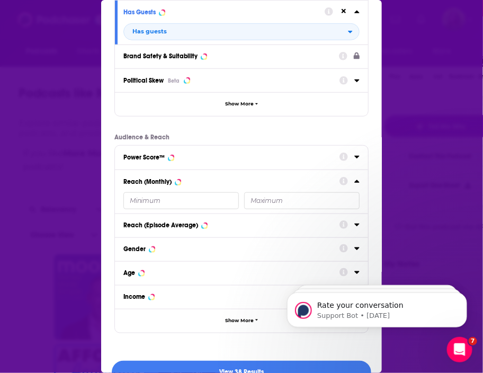
click at [157, 194] on input "Dialog" at bounding box center [180, 200] width 115 height 17
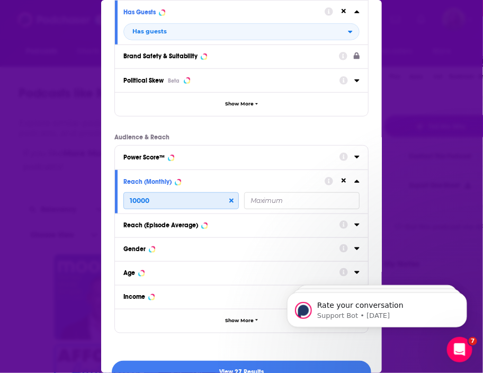
scroll to position [153, 0]
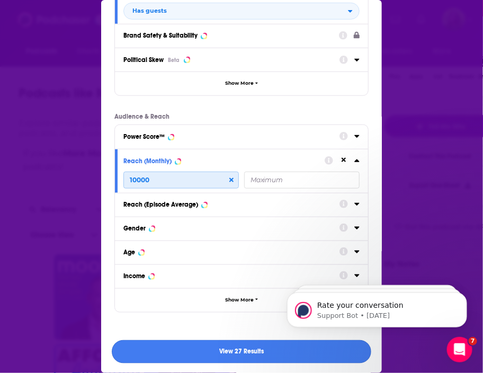
type input "10000"
click at [203, 349] on button "View 27 Results" at bounding box center [241, 352] width 259 height 24
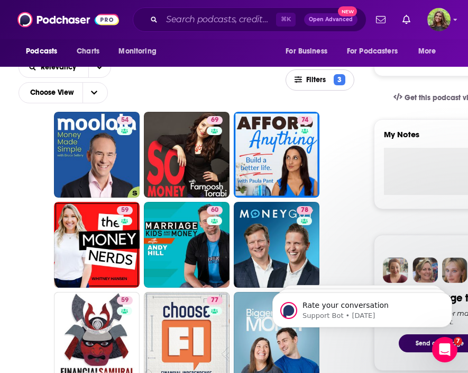
scroll to position [340, 0]
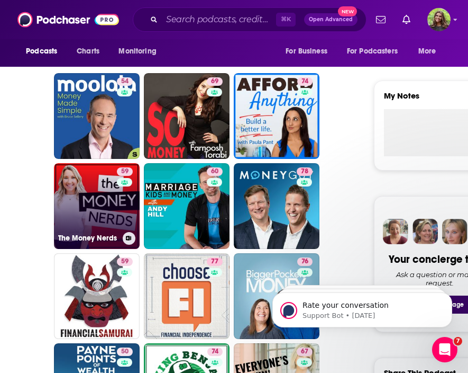
click at [103, 219] on link "59 The Money Nerds" at bounding box center [97, 206] width 86 height 86
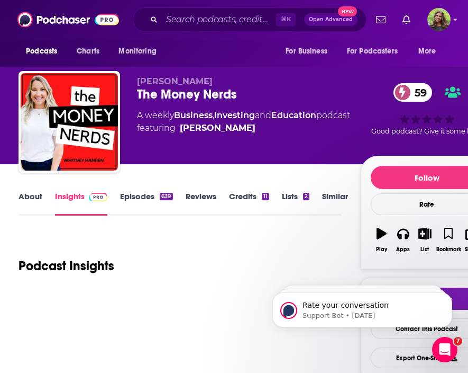
click at [330, 198] on link "Similar" at bounding box center [335, 203] width 26 height 24
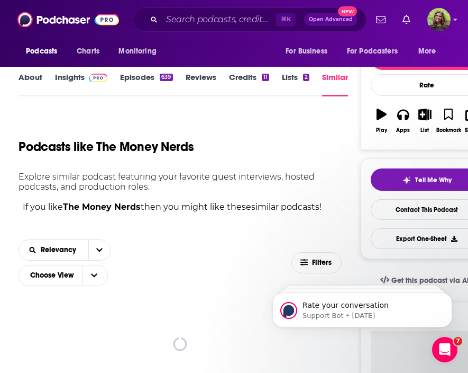
scroll to position [121, 0]
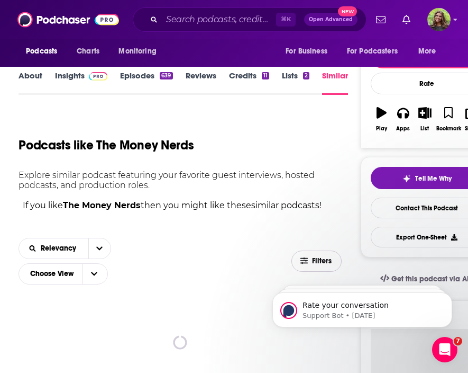
click at [315, 257] on span "Filters" at bounding box center [322, 260] width 21 height 7
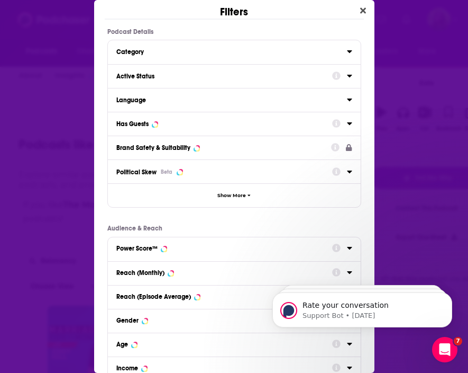
click at [190, 73] on div "Active Status" at bounding box center [220, 76] width 209 height 7
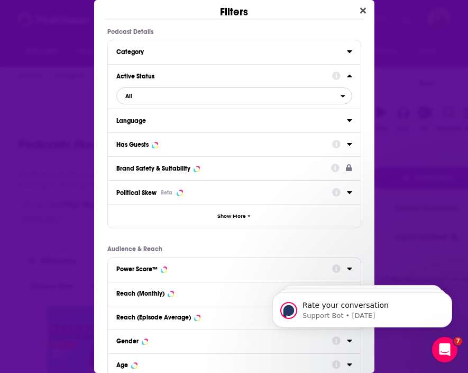
click at [155, 101] on span "All" at bounding box center [229, 96] width 224 height 14
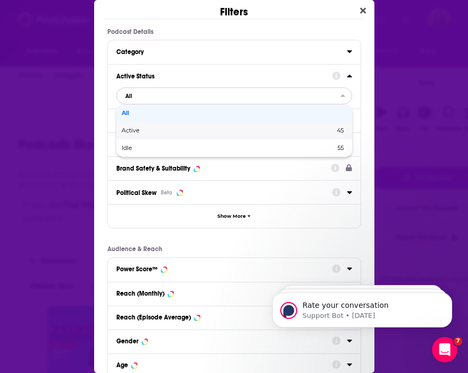
click at [156, 131] on span "Active" at bounding box center [179, 131] width 115 height 6
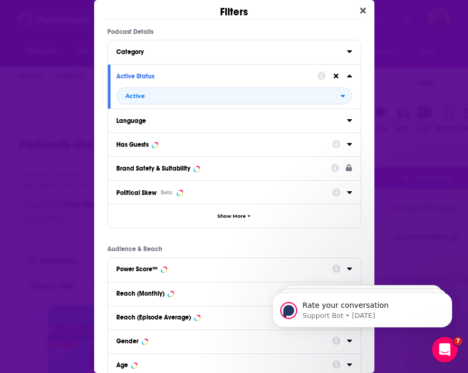
click at [182, 143] on div "Has Guests" at bounding box center [220, 144] width 209 height 7
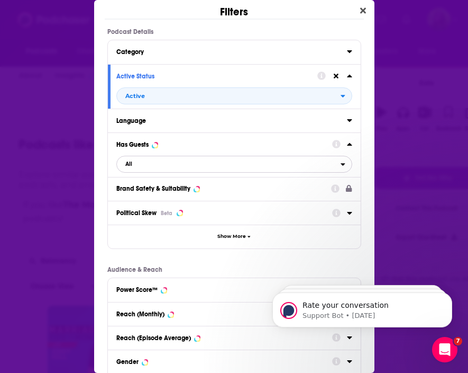
click at [171, 168] on span "All" at bounding box center [229, 164] width 224 height 14
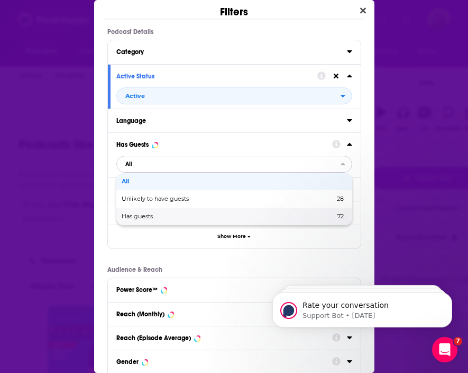
click at [153, 216] on span "Has guests" at bounding box center [183, 216] width 122 height 6
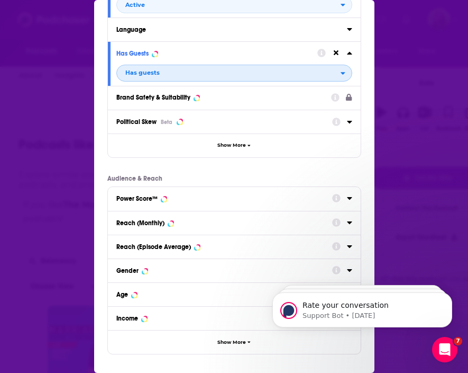
scroll to position [93, 0]
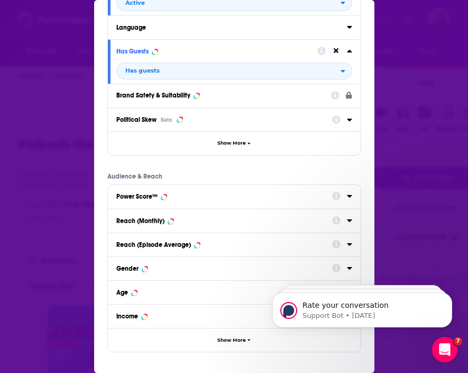
click at [160, 225] on button "Reach (Monthly)" at bounding box center [224, 219] width 216 height 13
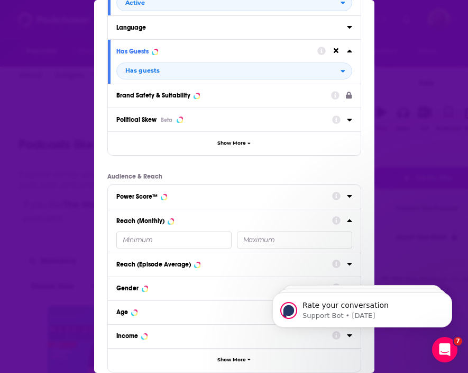
click at [128, 237] on input "Dialog" at bounding box center [173, 239] width 115 height 17
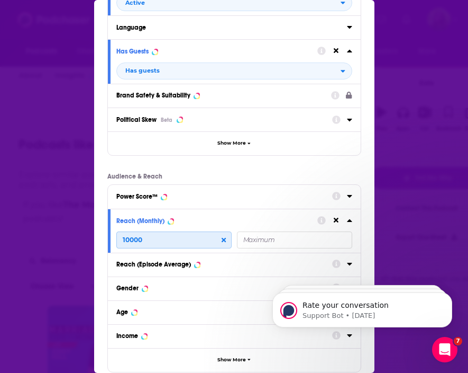
scroll to position [153, 0]
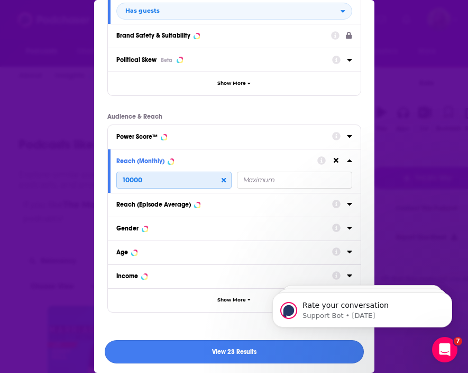
type input "10000"
click at [186, 350] on button "View 23 Results" at bounding box center [234, 352] width 259 height 24
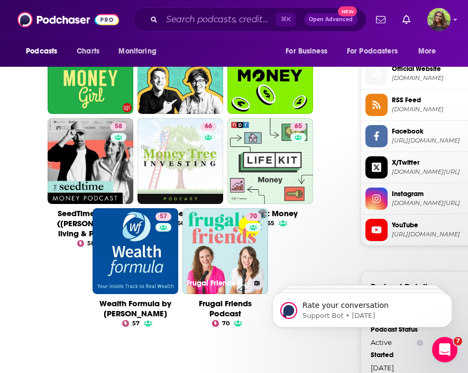
scroll to position [840, 0]
